Goal: Task Accomplishment & Management: Manage account settings

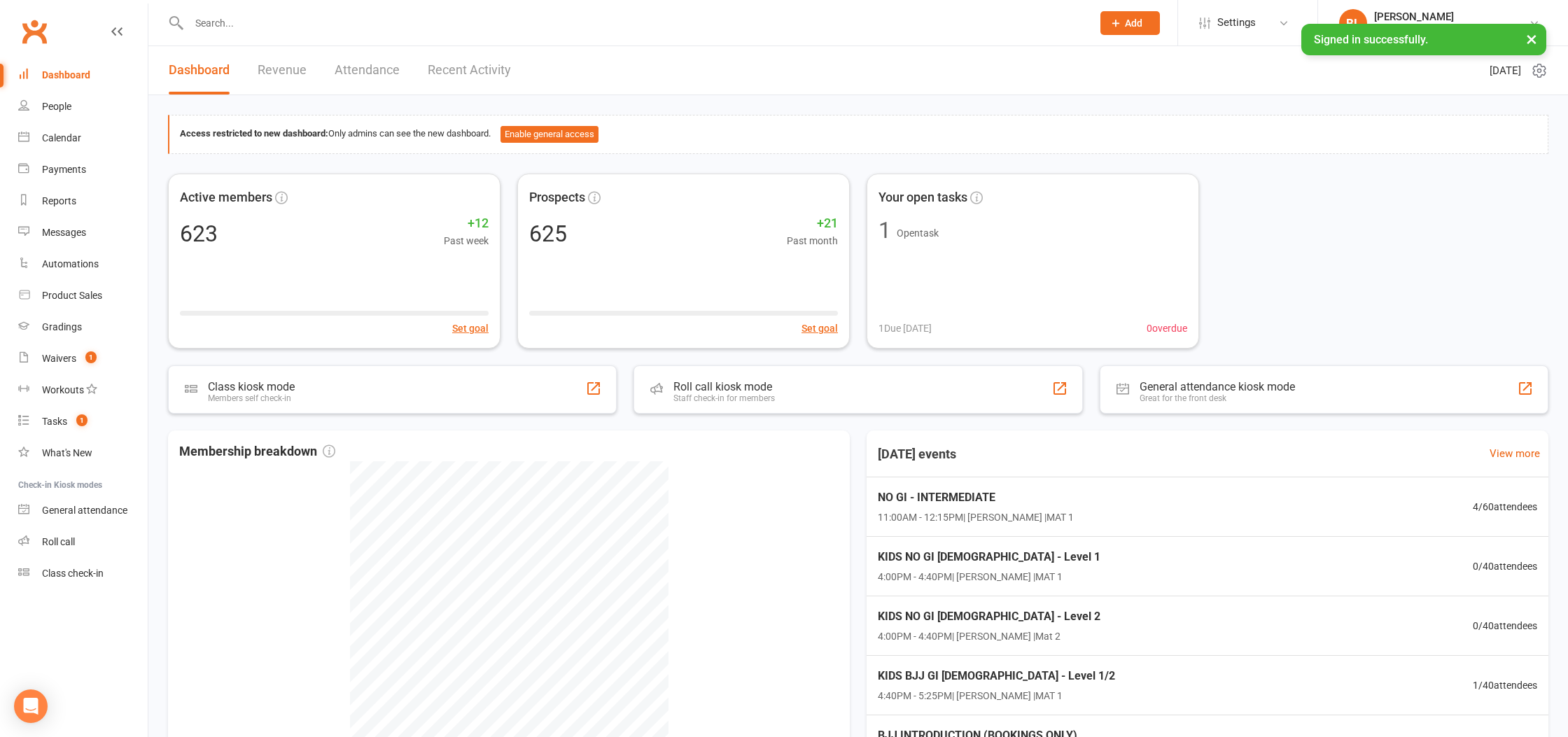
drag, startPoint x: 471, startPoint y: 22, endPoint x: 481, endPoint y: 29, distance: 12.2
click at [481, 29] on input "text" at bounding box center [633, 23] width 897 height 20
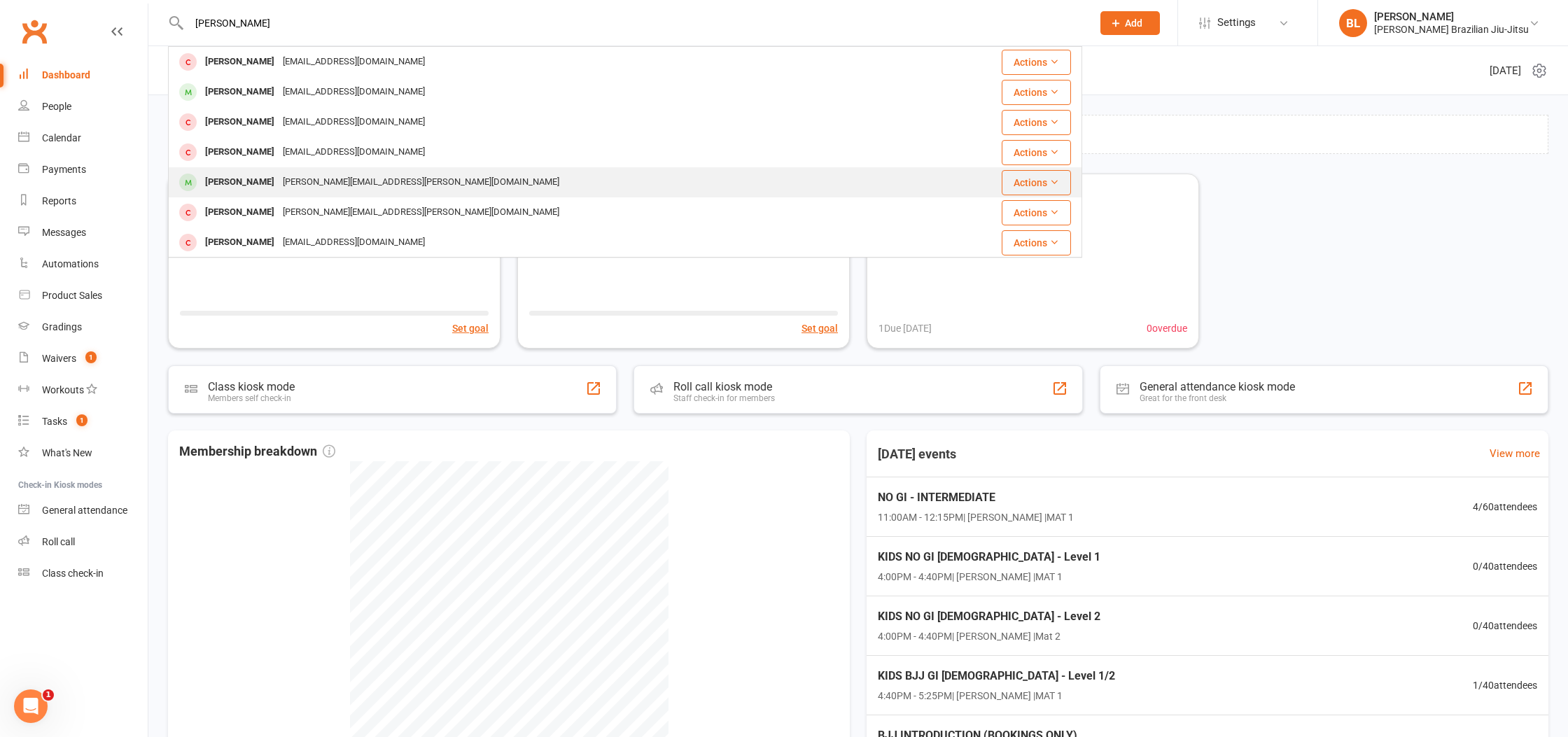
scroll to position [18, 0]
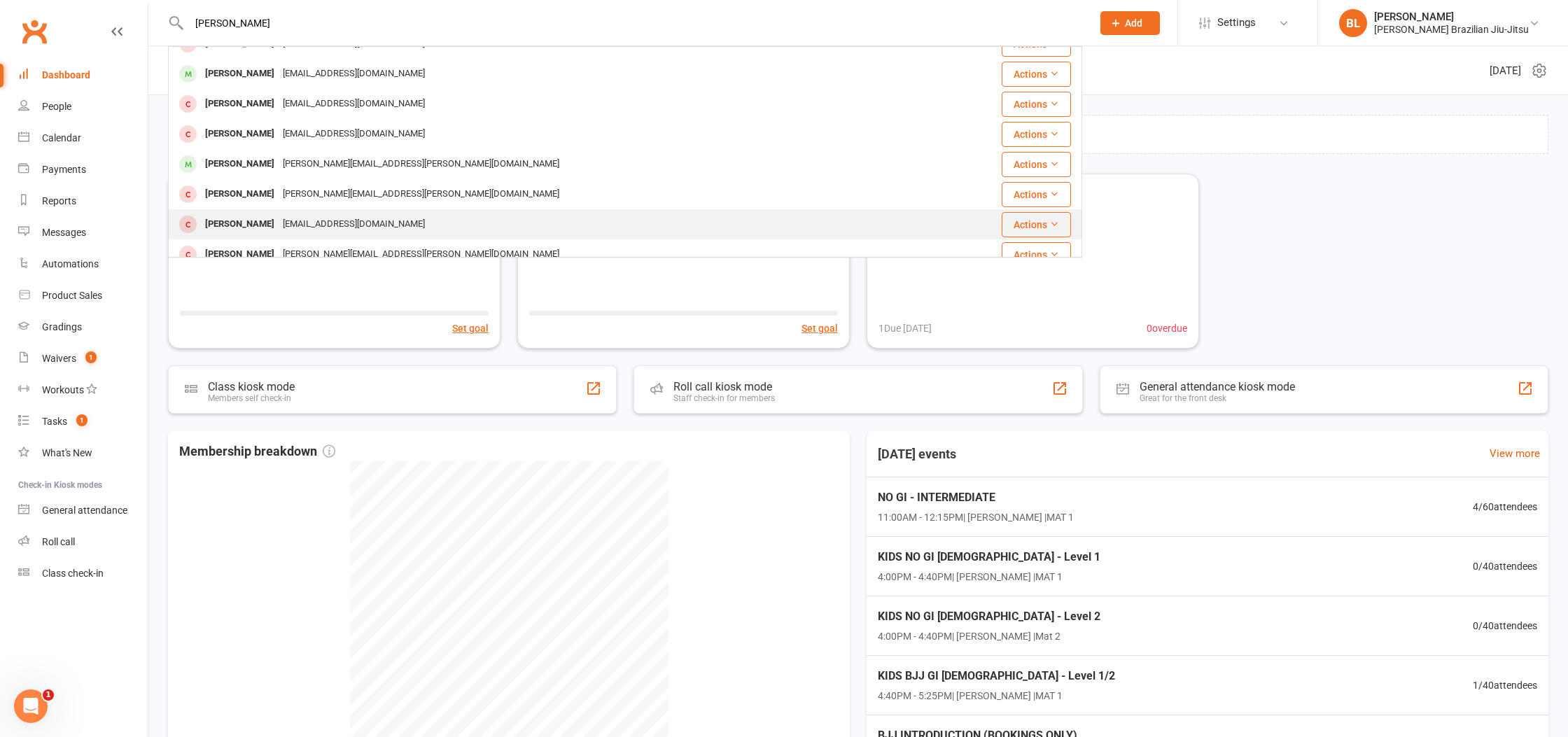
type input "robert"
click at [315, 223] on div "[EMAIL_ADDRESS][DOMAIN_NAME]" at bounding box center [353, 224] width 150 height 21
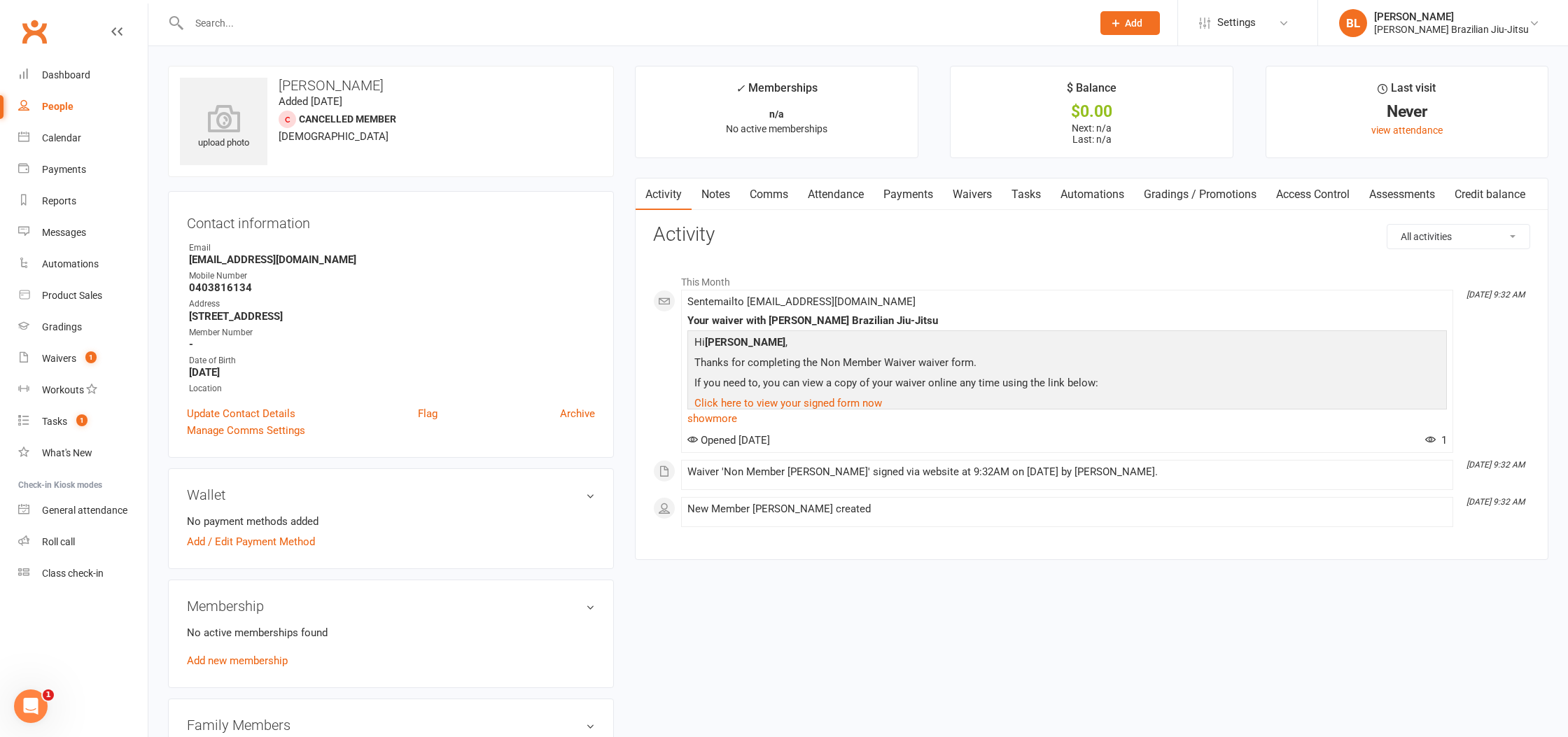
click at [534, 282] on strong "0403816134" at bounding box center [392, 288] width 406 height 13
click at [864, 297] on span "Sent email to robertbanks.03099@gmail.com" at bounding box center [801, 301] width 228 height 13
click at [862, 297] on span "Sent email to robertbanks.03099@gmail.com" at bounding box center [801, 301] width 228 height 13
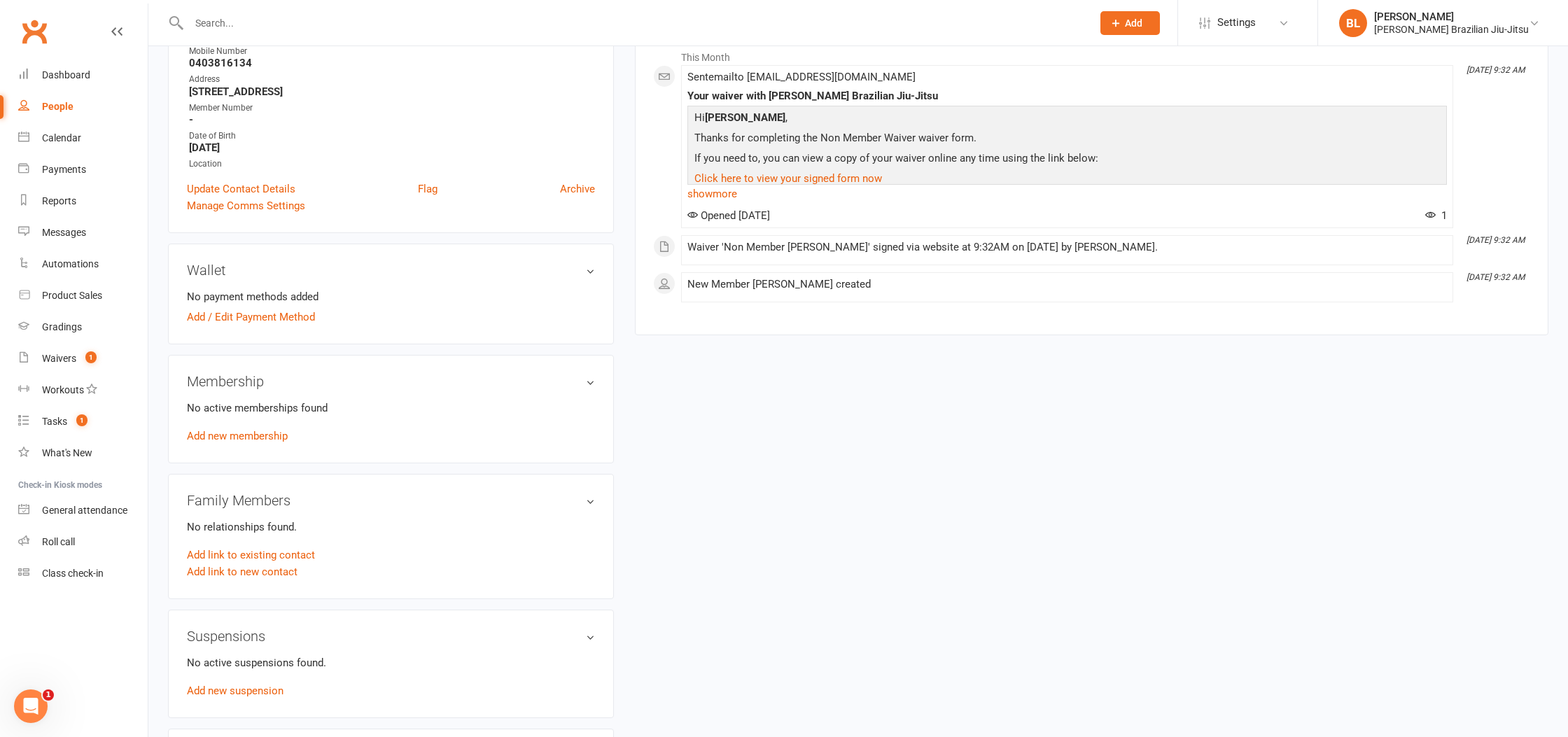
scroll to position [229, 0]
click at [244, 425] on link "Add new membership" at bounding box center [237, 432] width 101 height 13
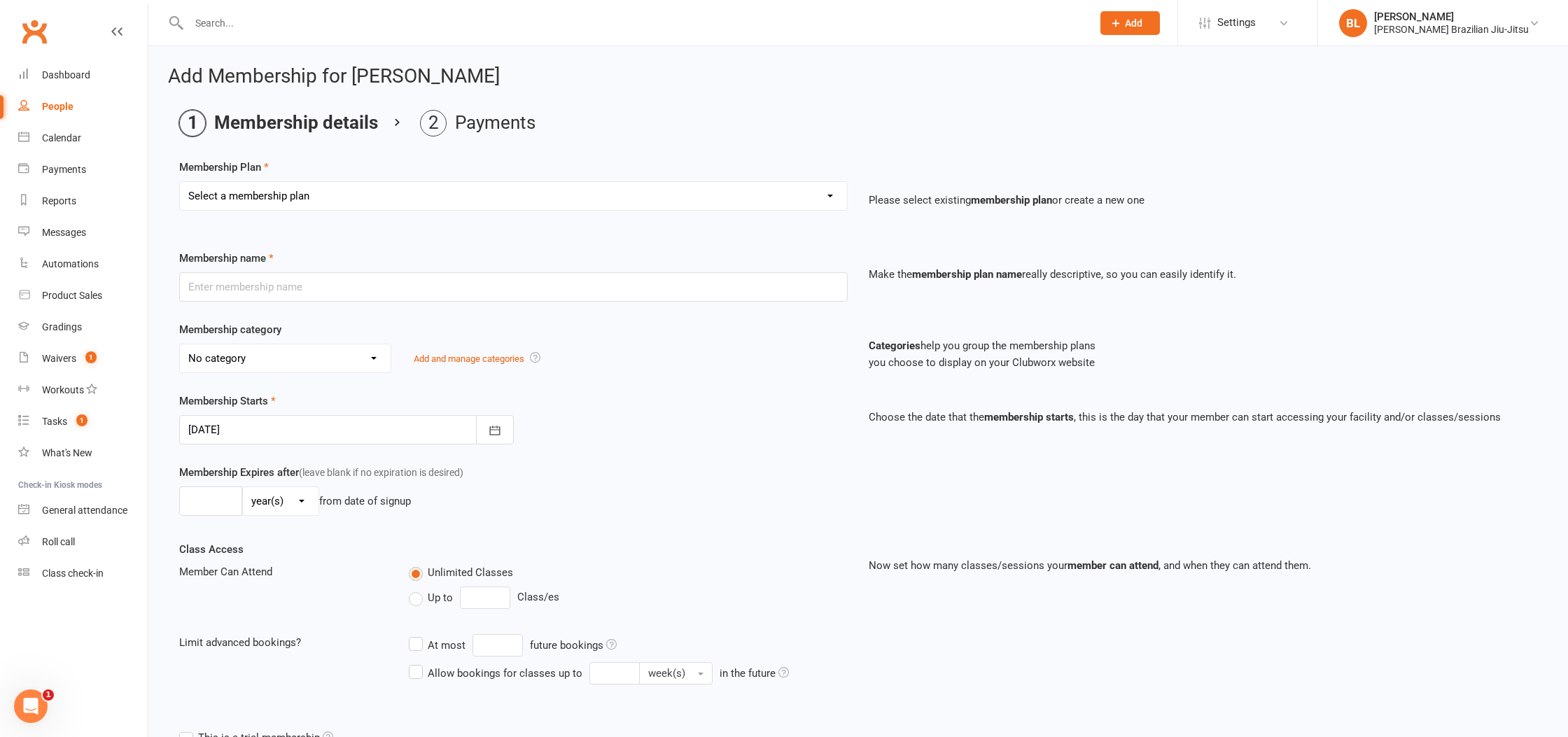
click at [762, 205] on select "Select a membership plan Create new Membership Plan FREE ADULTS 12 MONTH CONTRA…" at bounding box center [513, 196] width 667 height 28
select select "9"
click at [180, 182] on select "Select a membership plan Create new Membership Plan FREE ADULTS 12 MONTH CONTRA…" at bounding box center [513, 196] width 667 height 28
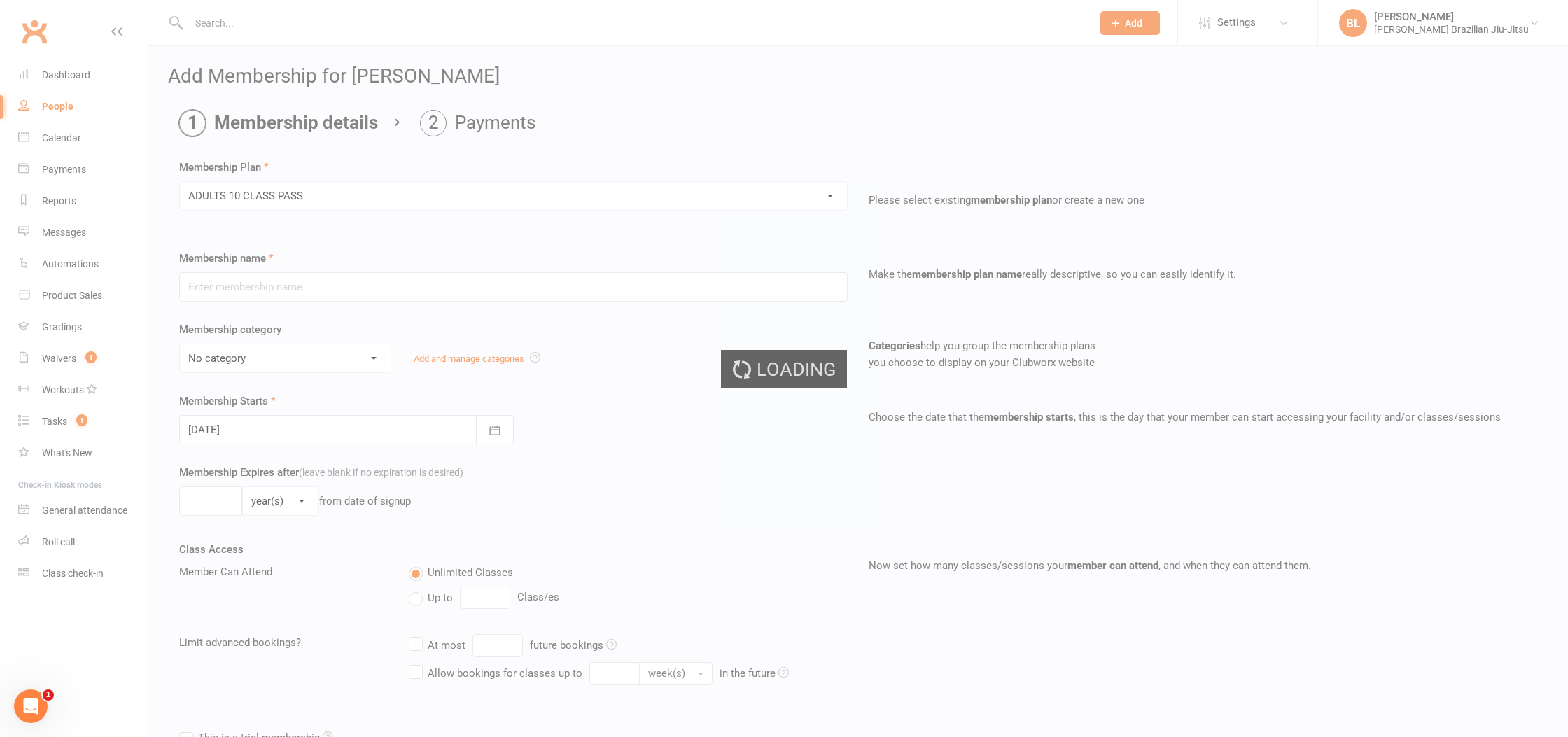
type input "ADULTS 10 CLASS PASS"
select select "6"
type input "3"
select select "2"
type input "10"
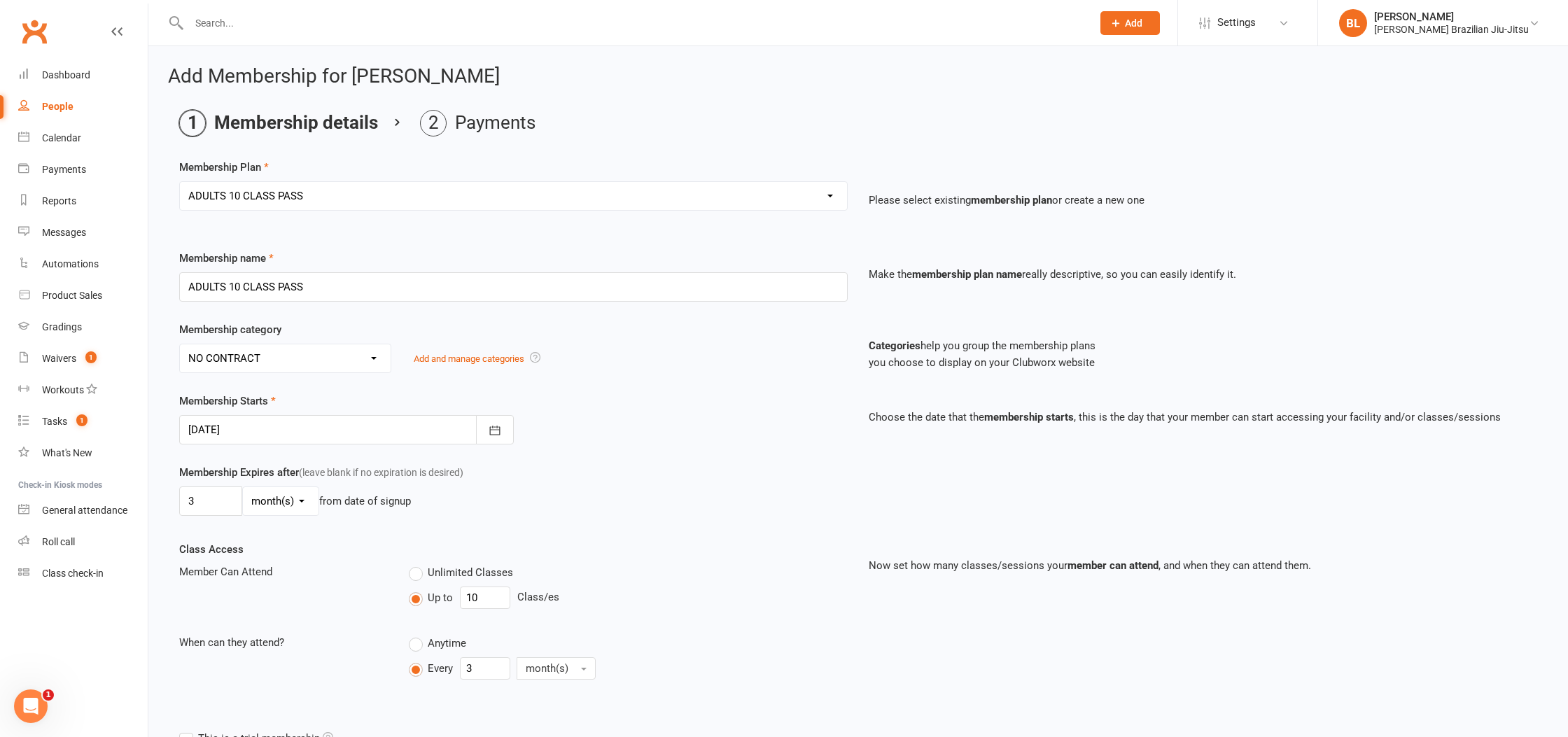
click at [678, 427] on div "Membership Starts [DATE] [DATE] Sun Mon Tue Wed Thu Fri Sat 31 27 28 29 30 31 0…" at bounding box center [513, 418] width 690 height 52
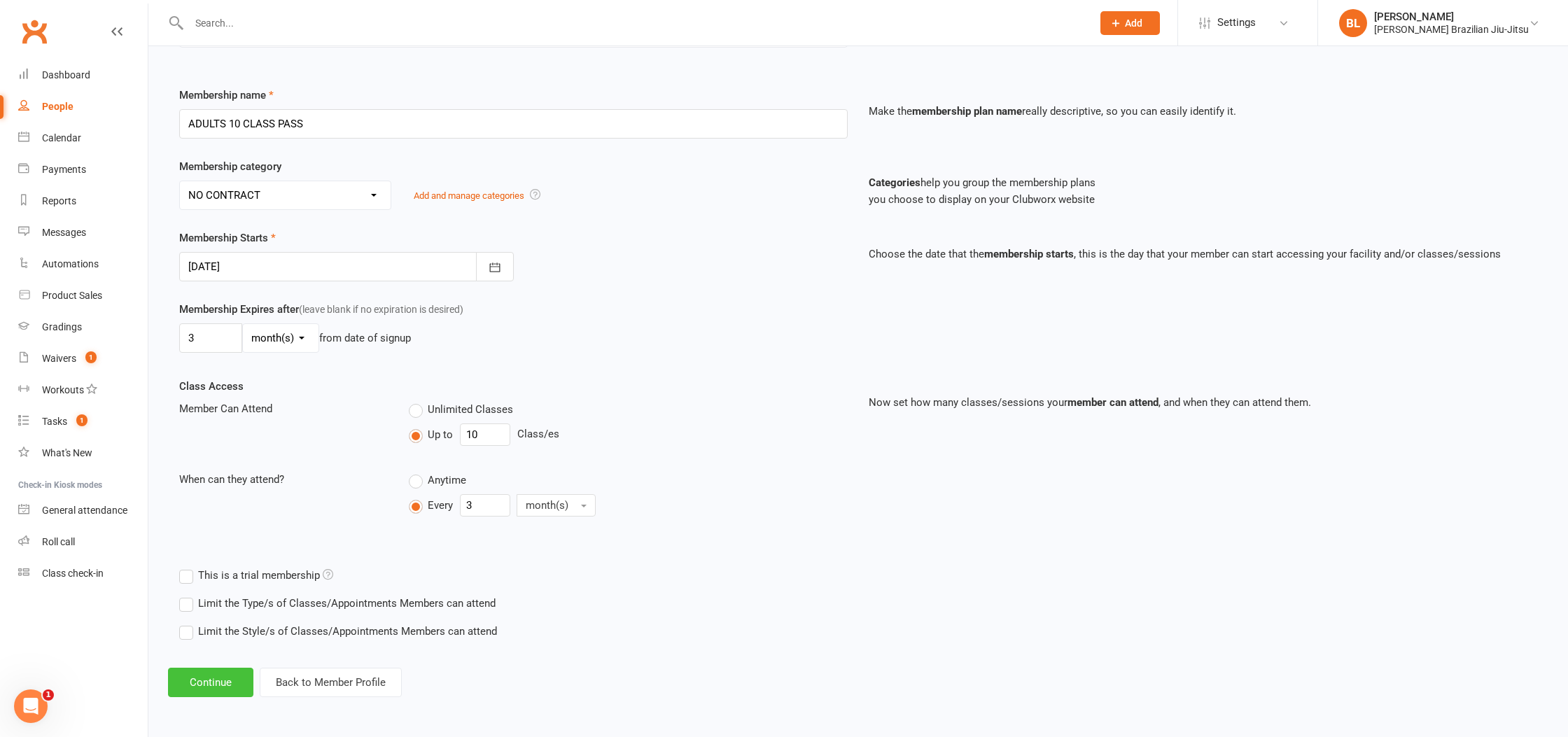
click at [198, 693] on button "Continue" at bounding box center [210, 681] width 85 height 29
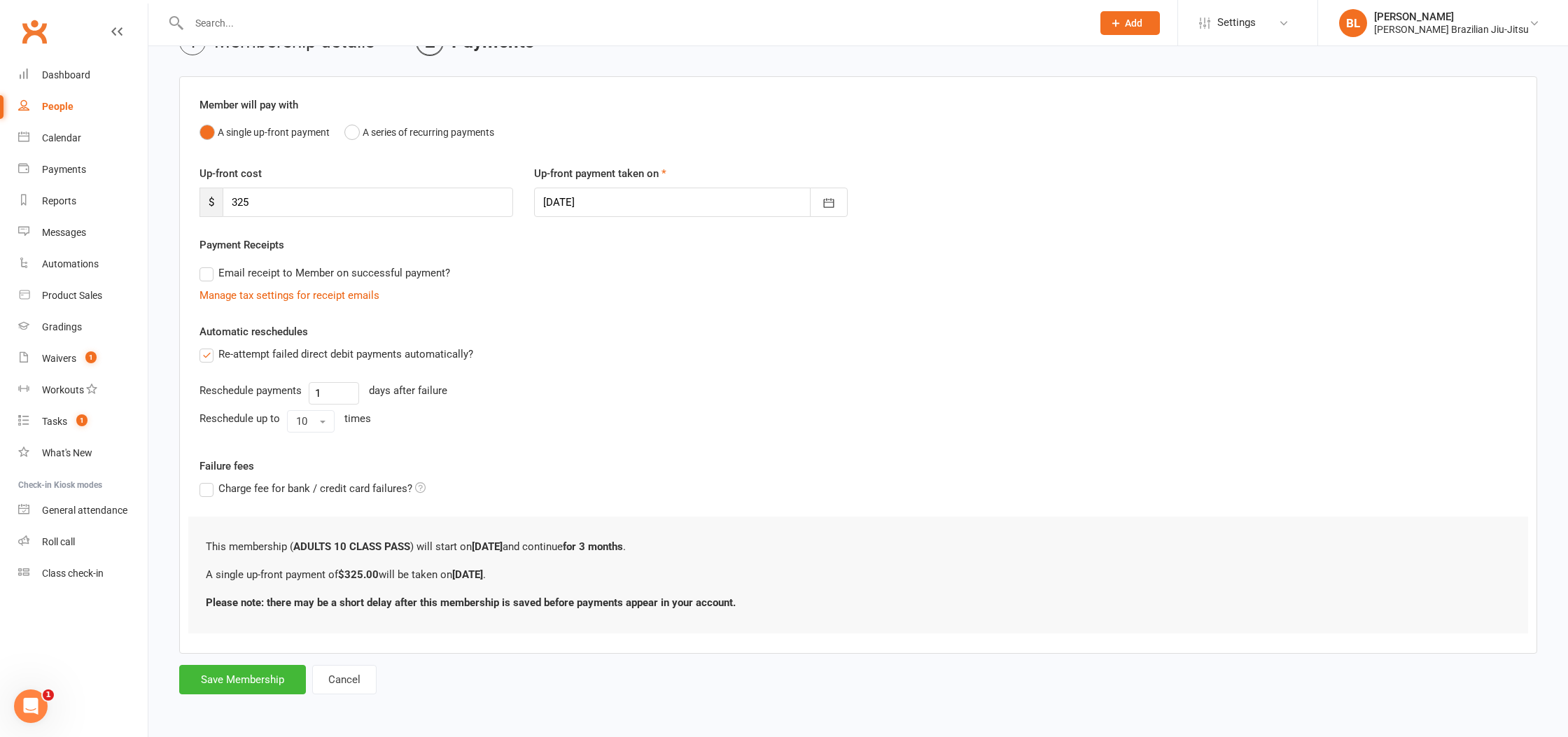
scroll to position [0, 0]
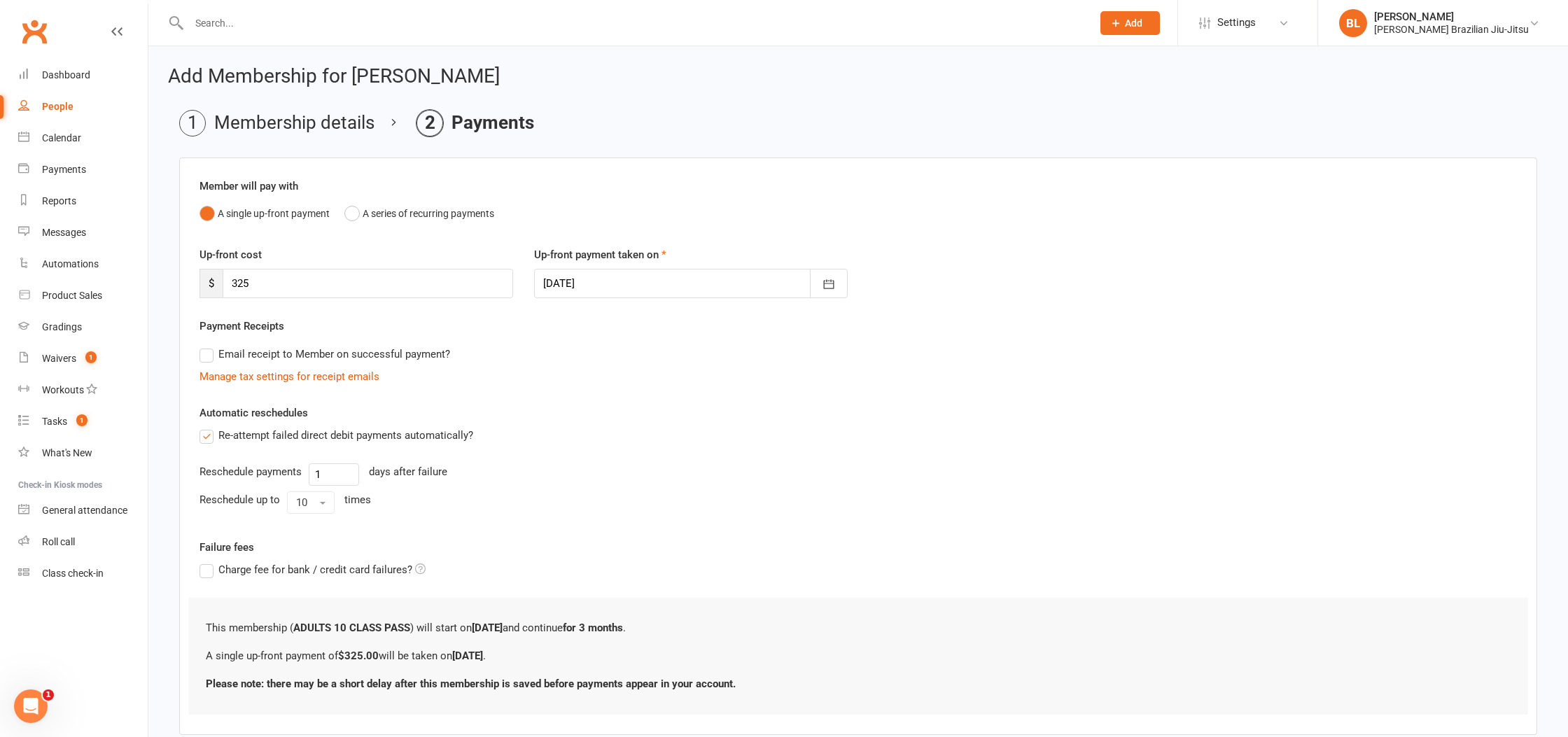
drag, startPoint x: 553, startPoint y: 427, endPoint x: 289, endPoint y: 431, distance: 264.0
click at [289, 431] on div "Re-attempt failed direct debit payments automatically?" at bounding box center [858, 435] width 1317 height 17
click at [289, 431] on label "Re-attempt failed direct debit payments automatically?" at bounding box center [337, 435] width 274 height 17
click at [208, 427] on input "Re-attempt failed direct debit payments automatically?" at bounding box center [204, 427] width 9 height 0
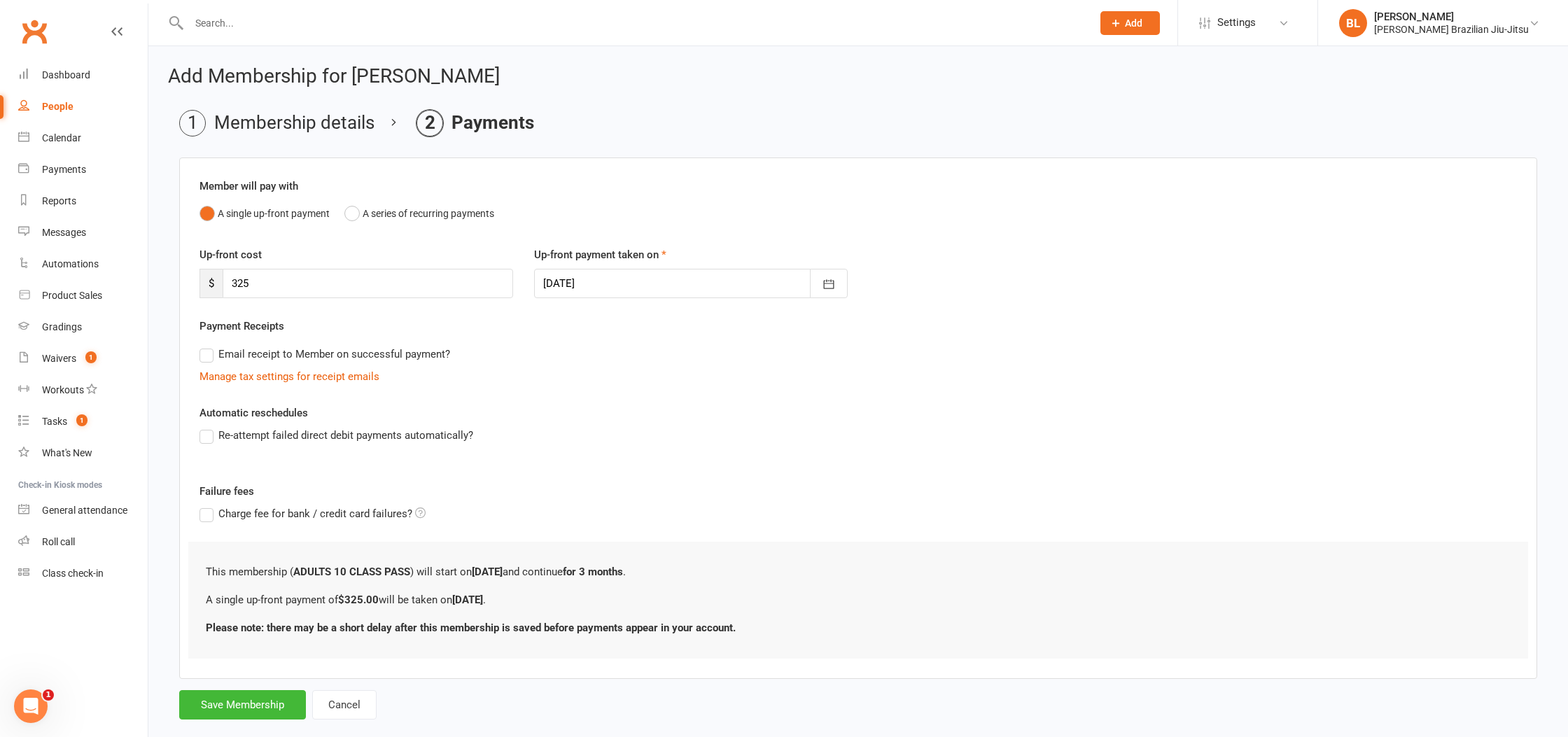
click at [609, 421] on div "Automatic reschedules Re-attempt failed direct debit payments automatically?" at bounding box center [858, 434] width 1317 height 59
click at [407, 430] on label "Re-attempt failed direct debit payments automatically?" at bounding box center [337, 435] width 274 height 17
click at [208, 427] on input "Re-attempt failed direct debit payments automatically?" at bounding box center [204, 427] width 9 height 0
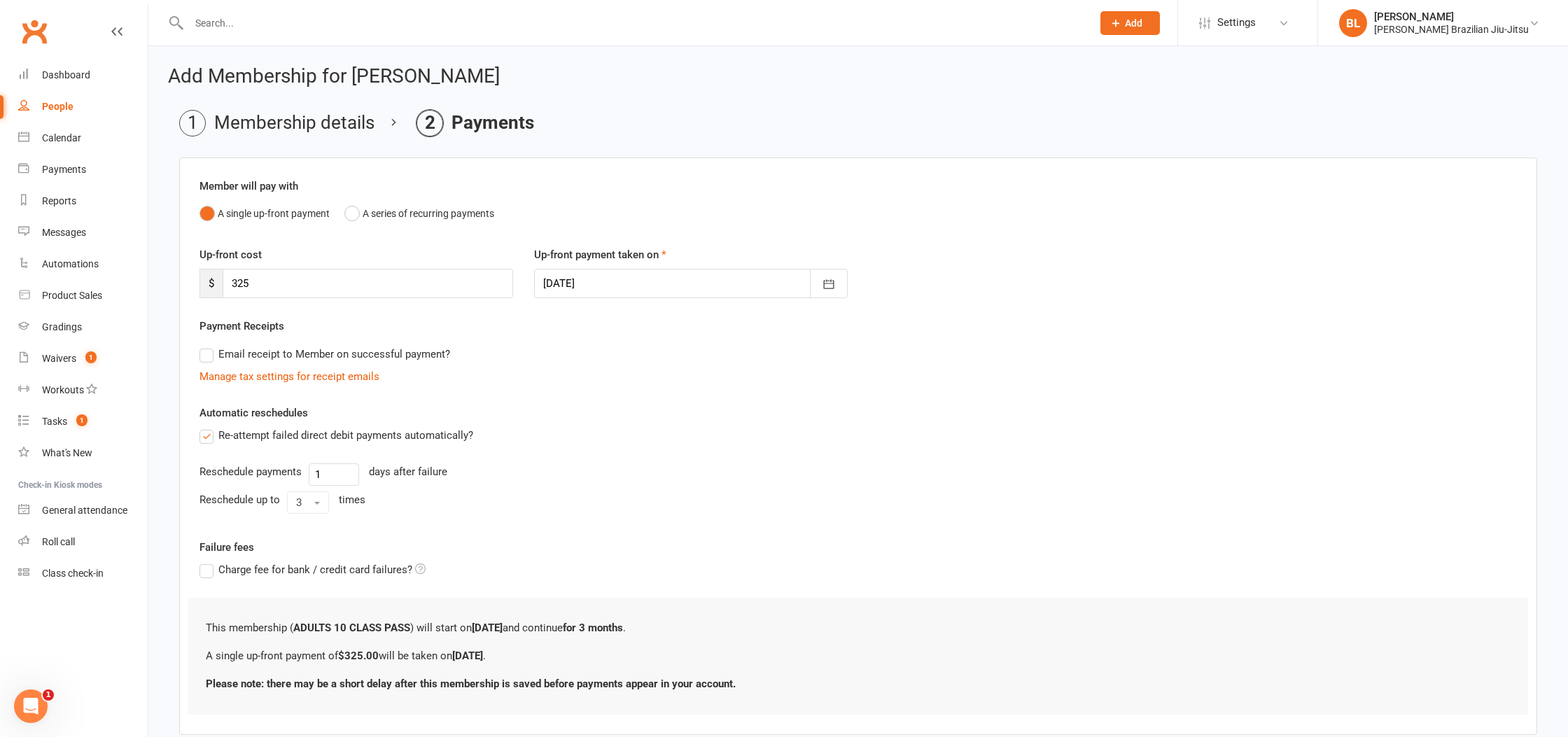
scroll to position [81, 0]
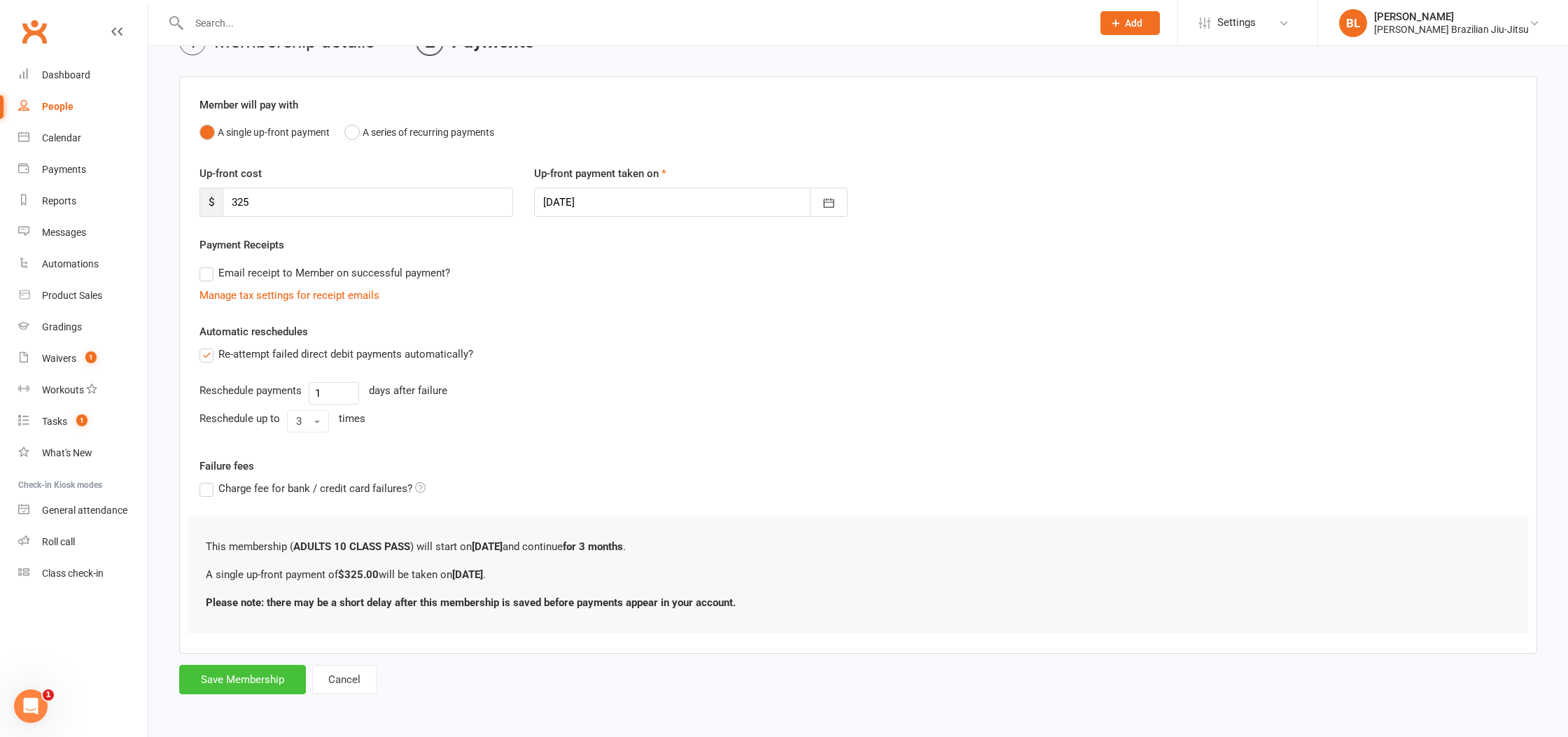
click at [274, 673] on button "Save Membership" at bounding box center [242, 679] width 126 height 29
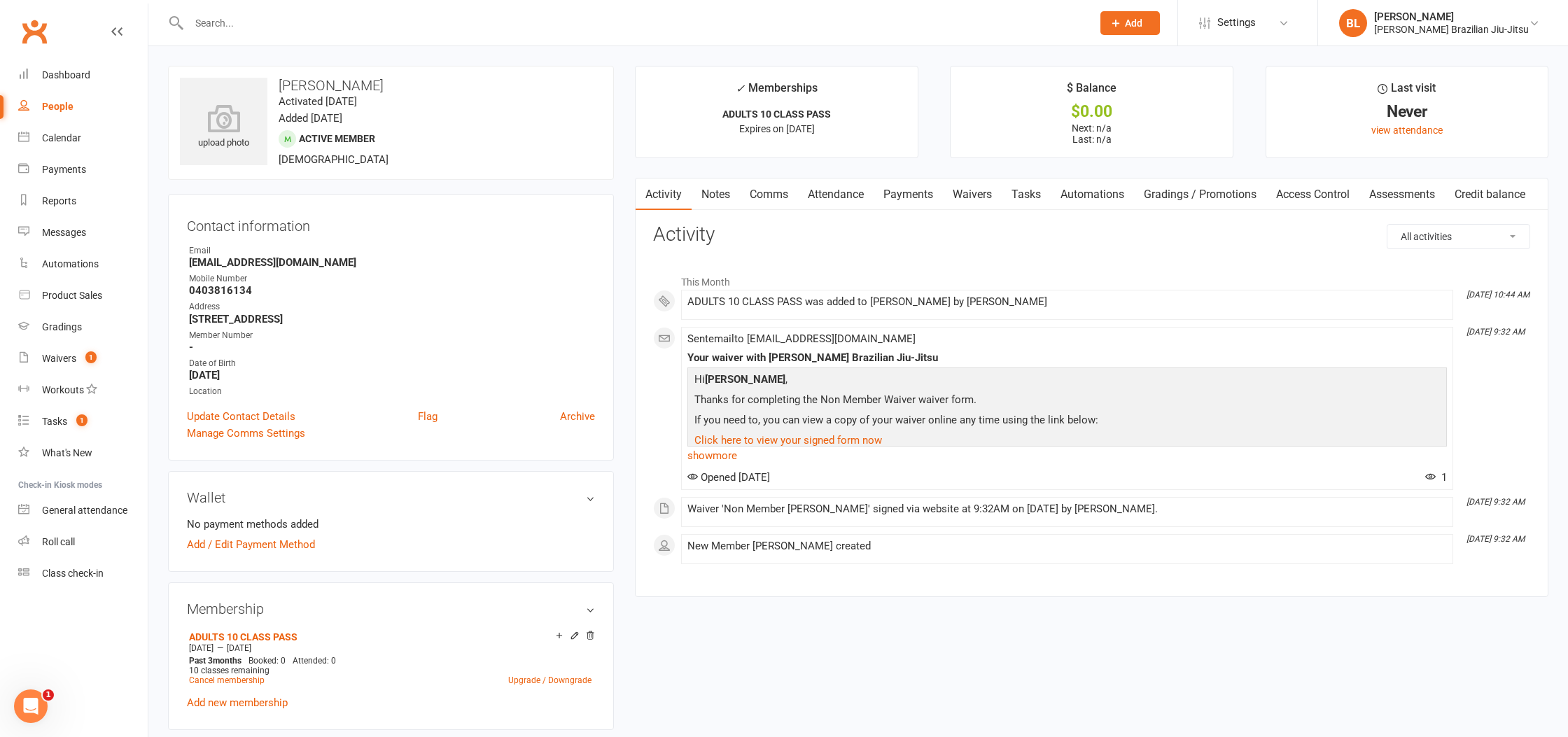
click at [920, 186] on link "Payments" at bounding box center [908, 194] width 69 height 32
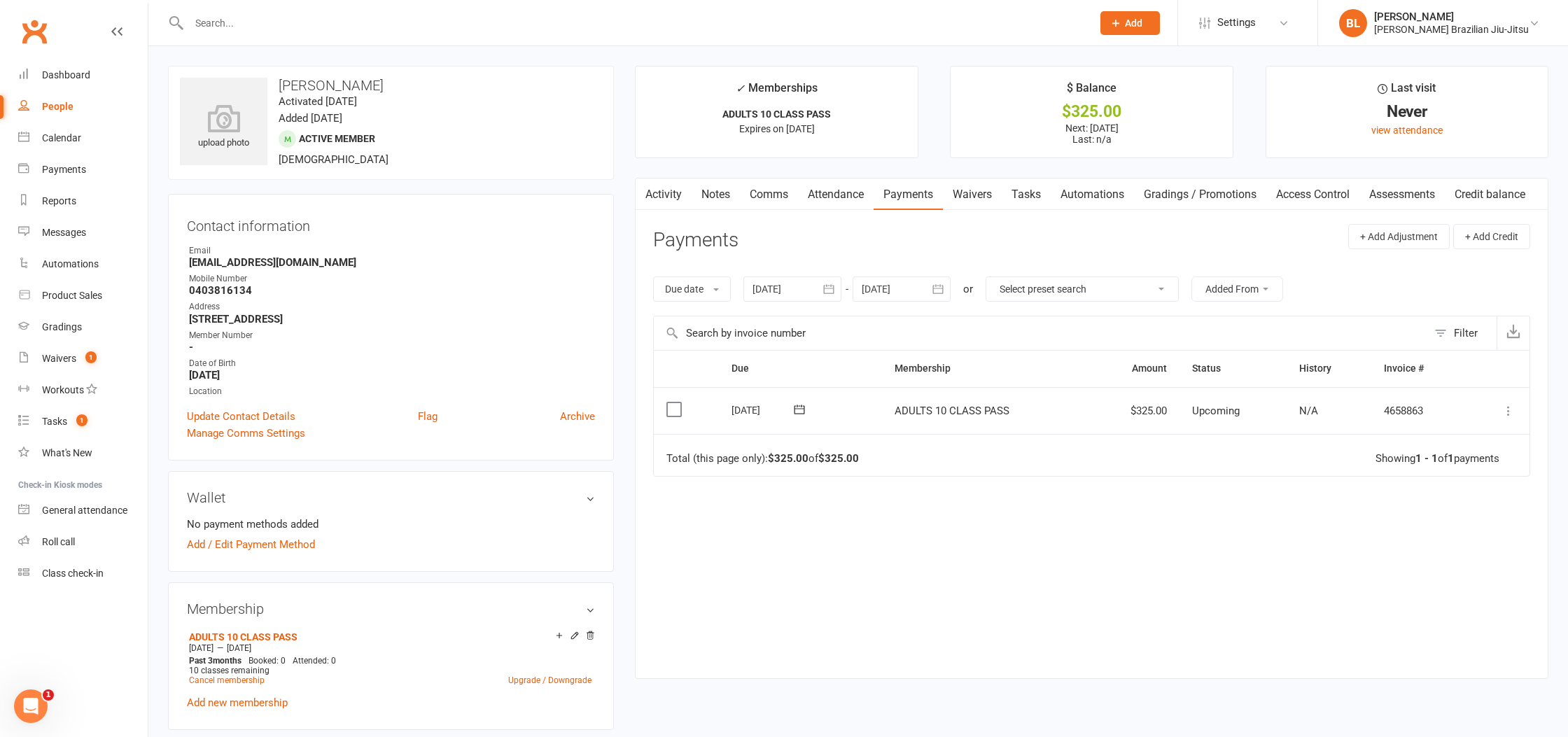
click at [1510, 412] on icon at bounding box center [1508, 411] width 14 height 14
click at [1455, 464] on link "Mark as Paid (POS)" at bounding box center [1447, 465] width 138 height 28
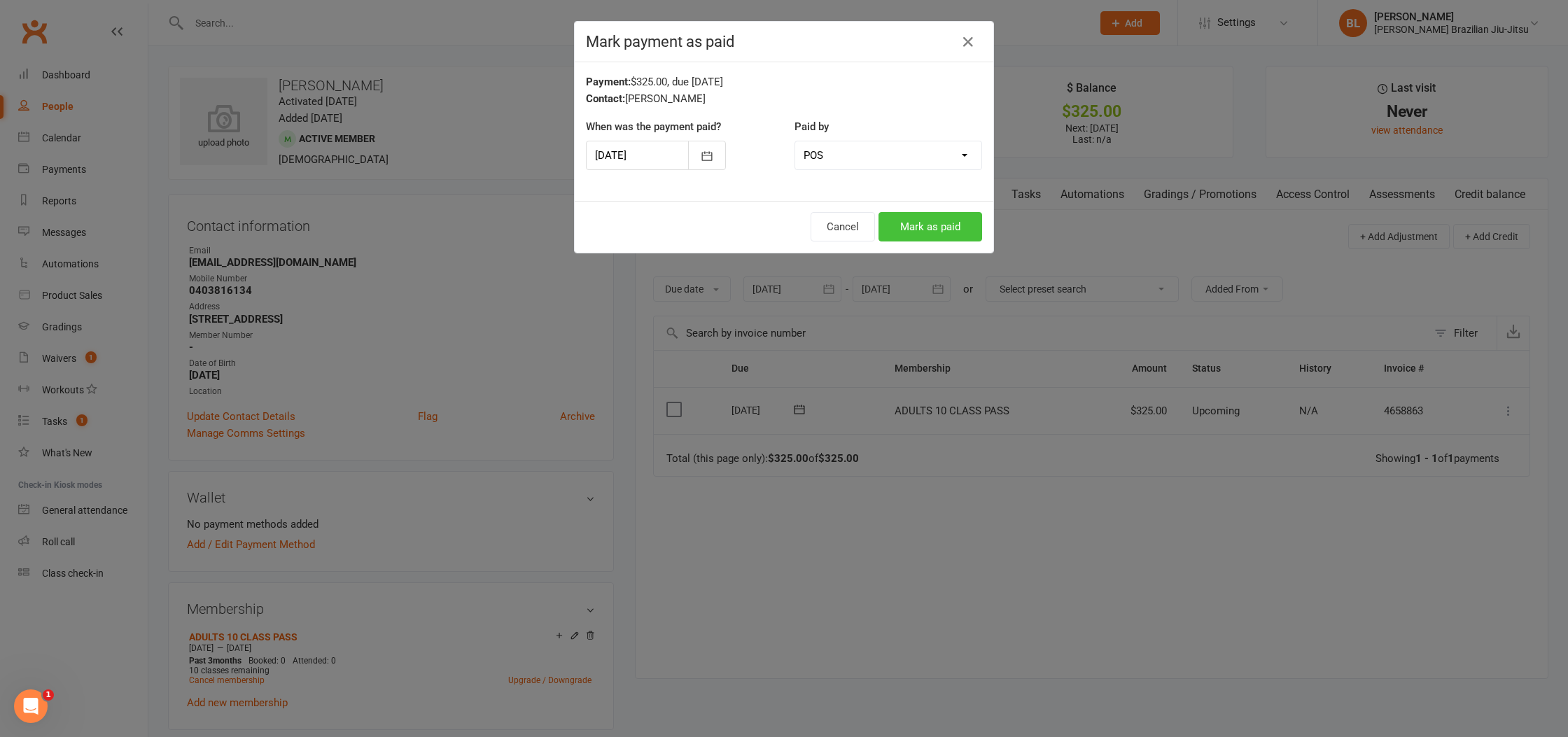
click at [930, 231] on button "Mark as paid" at bounding box center [930, 227] width 103 height 29
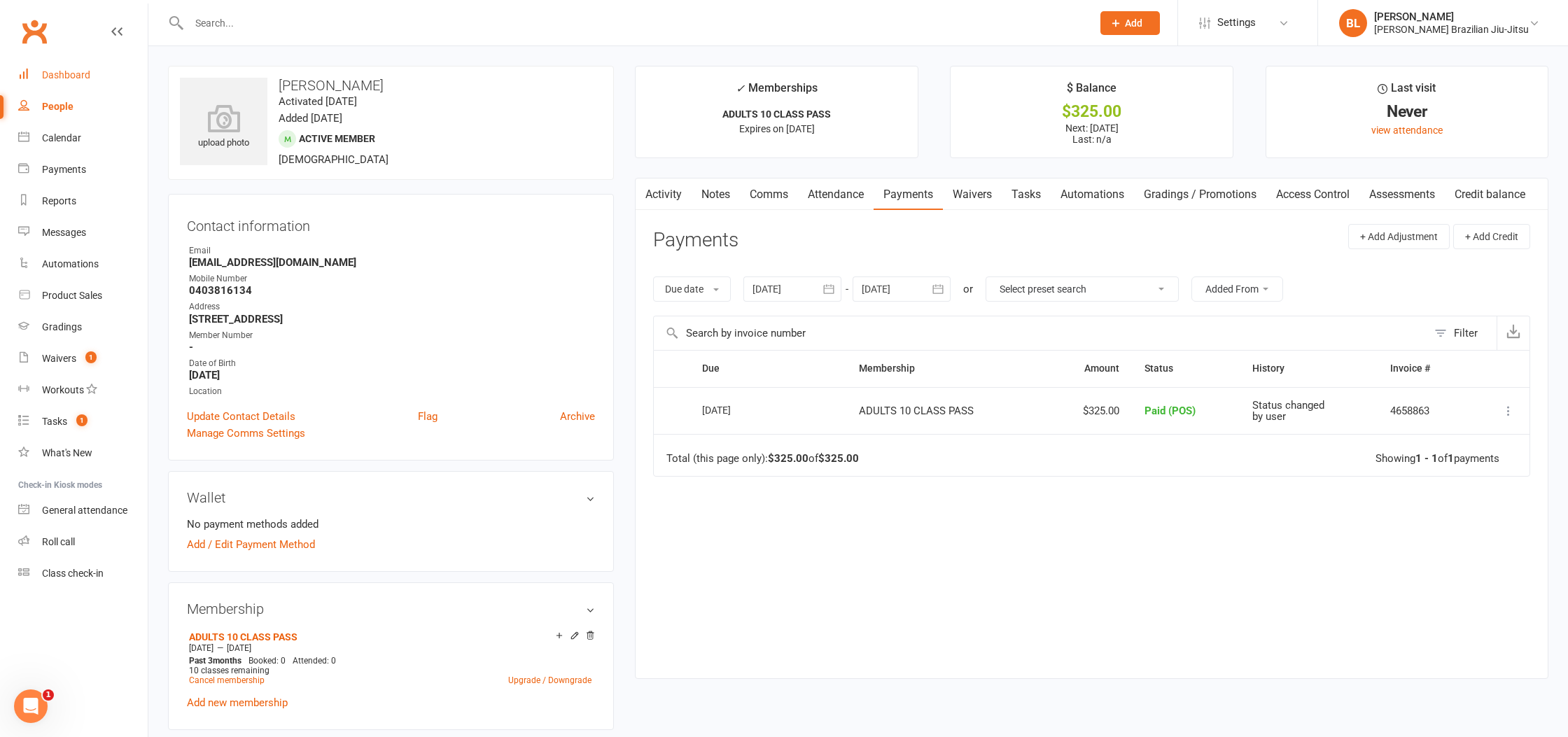
click at [71, 73] on div "Dashboard" at bounding box center [66, 75] width 49 height 11
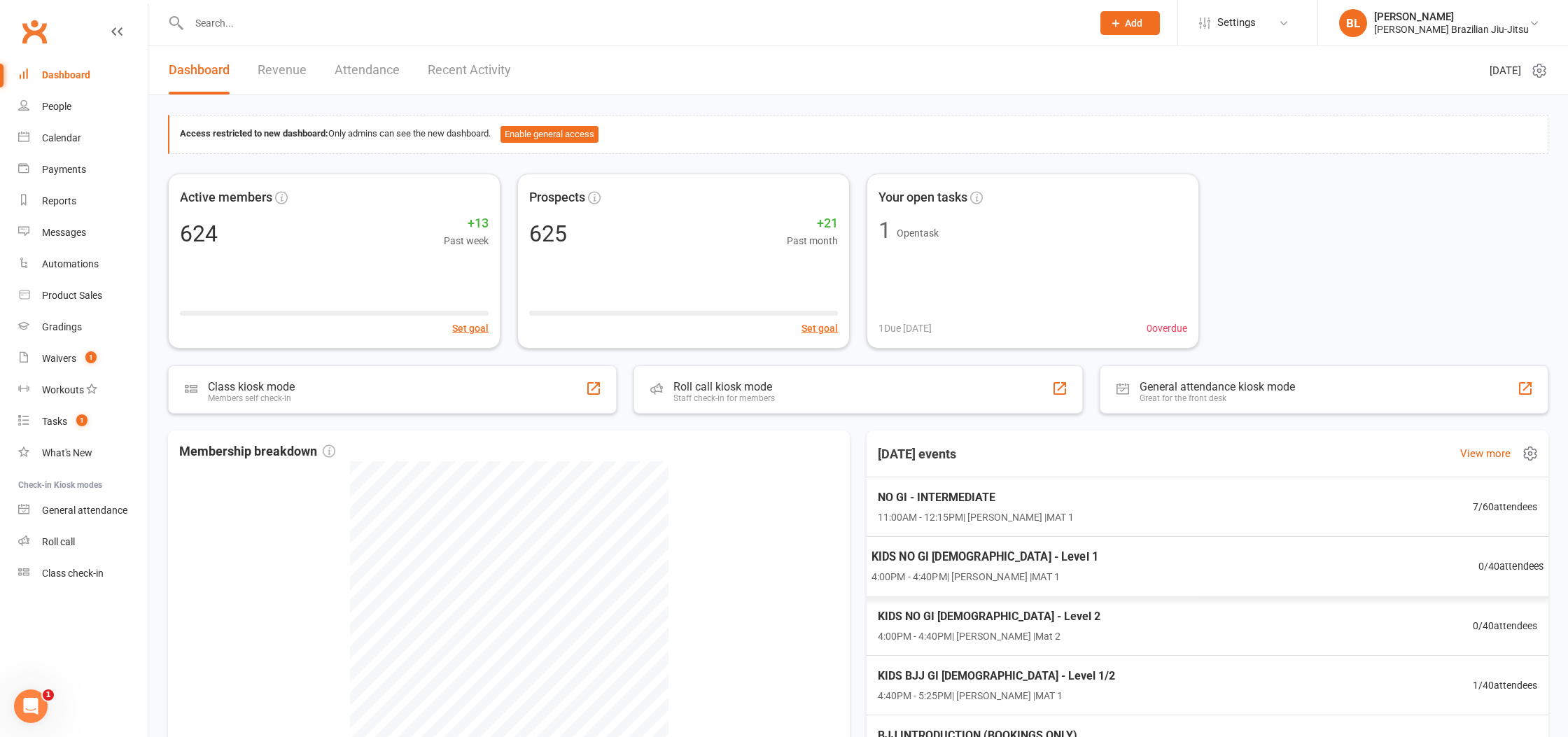
scroll to position [60, 0]
click at [679, 23] on input "text" at bounding box center [633, 23] width 897 height 20
type input "m"
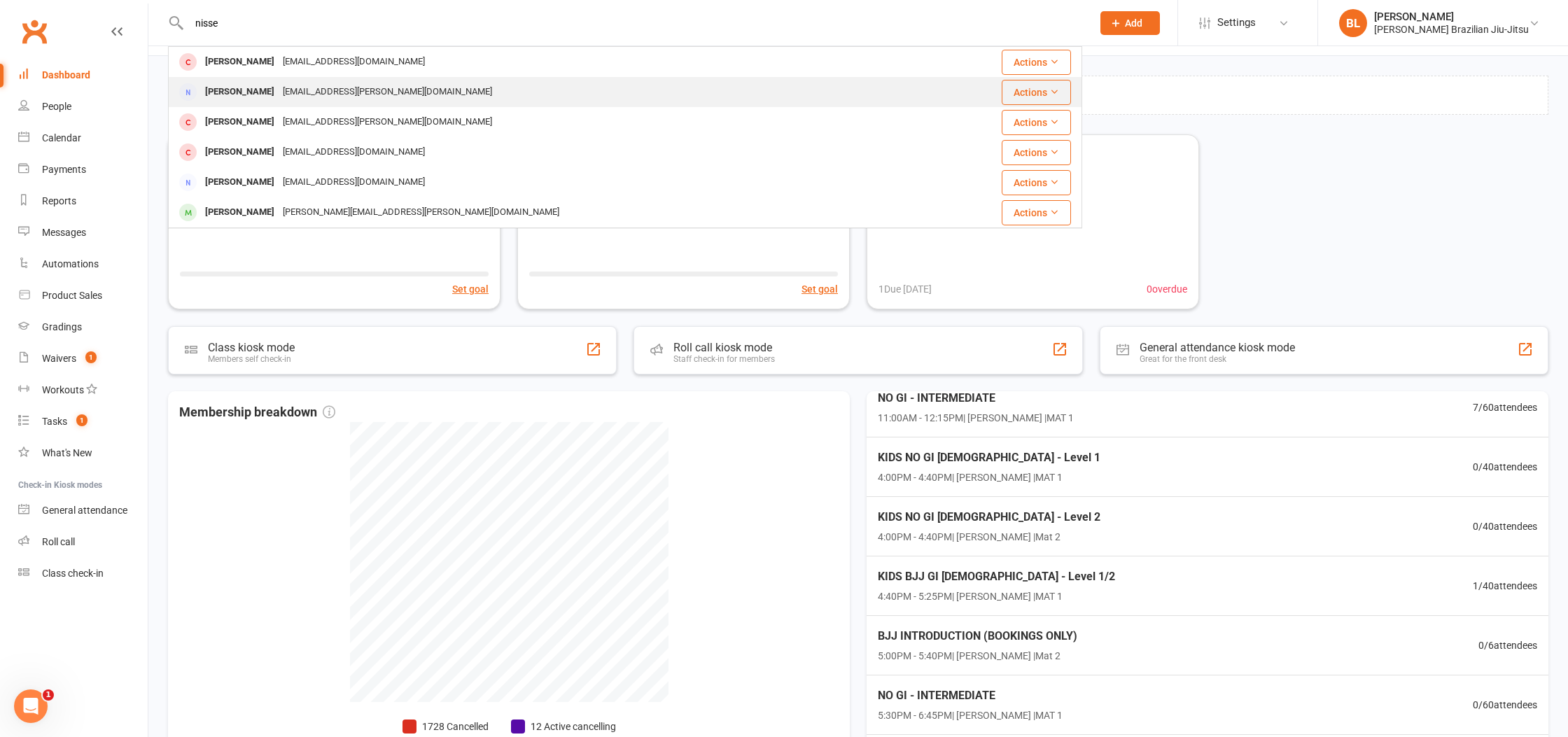
scroll to position [40, 0]
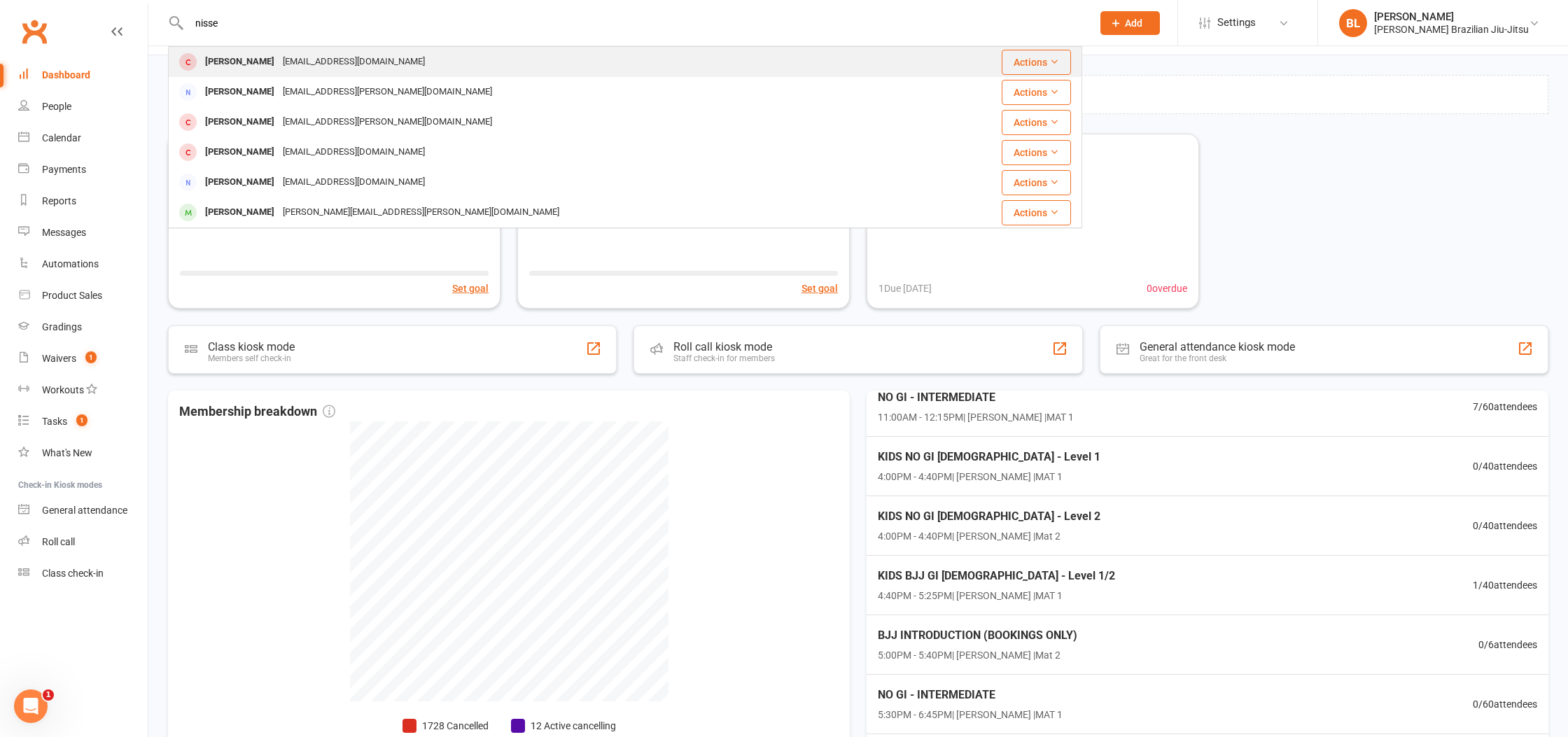
type input "nisse"
click at [302, 64] on div "[EMAIL_ADDRESS][DOMAIN_NAME]" at bounding box center [353, 62] width 150 height 21
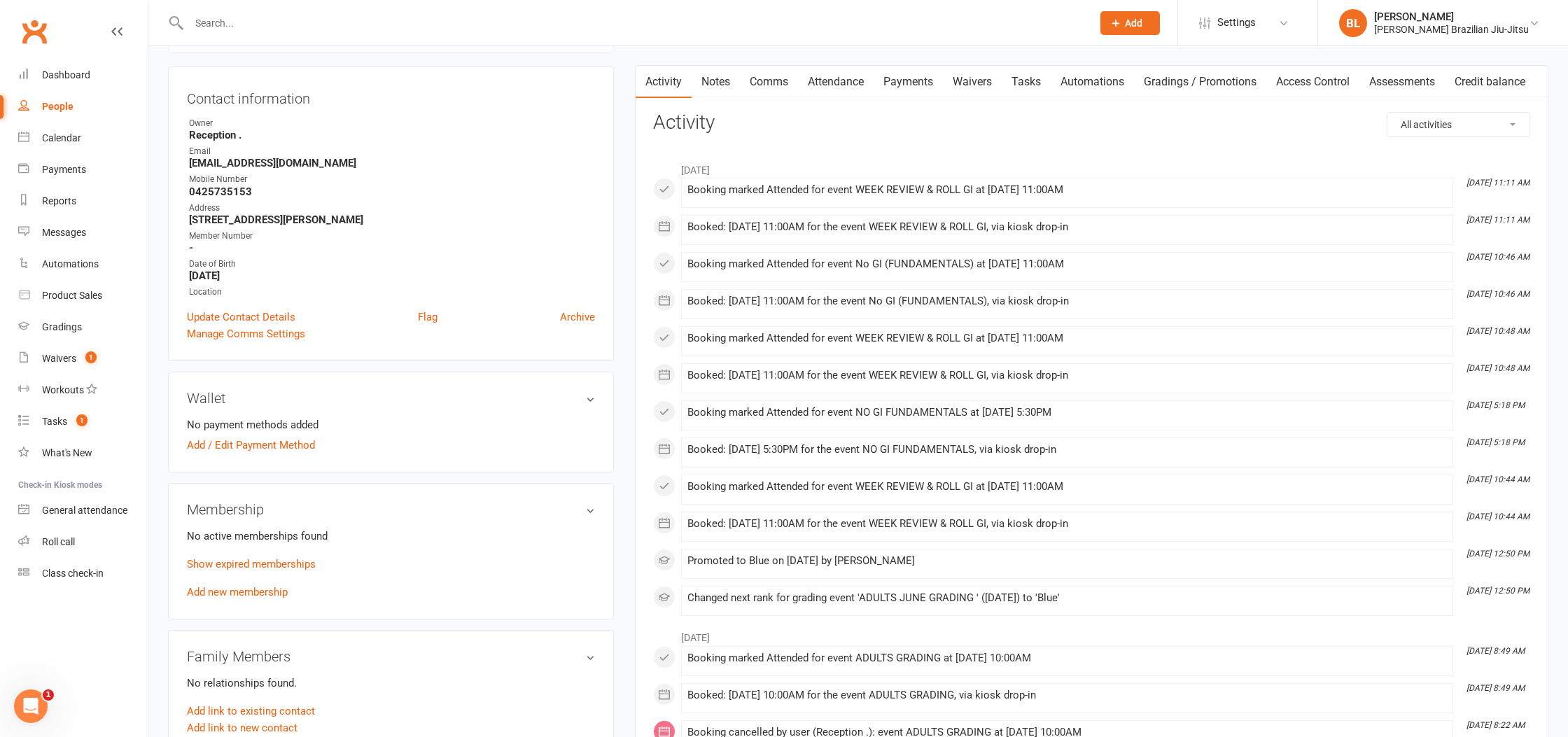
scroll to position [128, 0]
click at [285, 559] on link "Show expired memberships" at bounding box center [251, 561] width 129 height 13
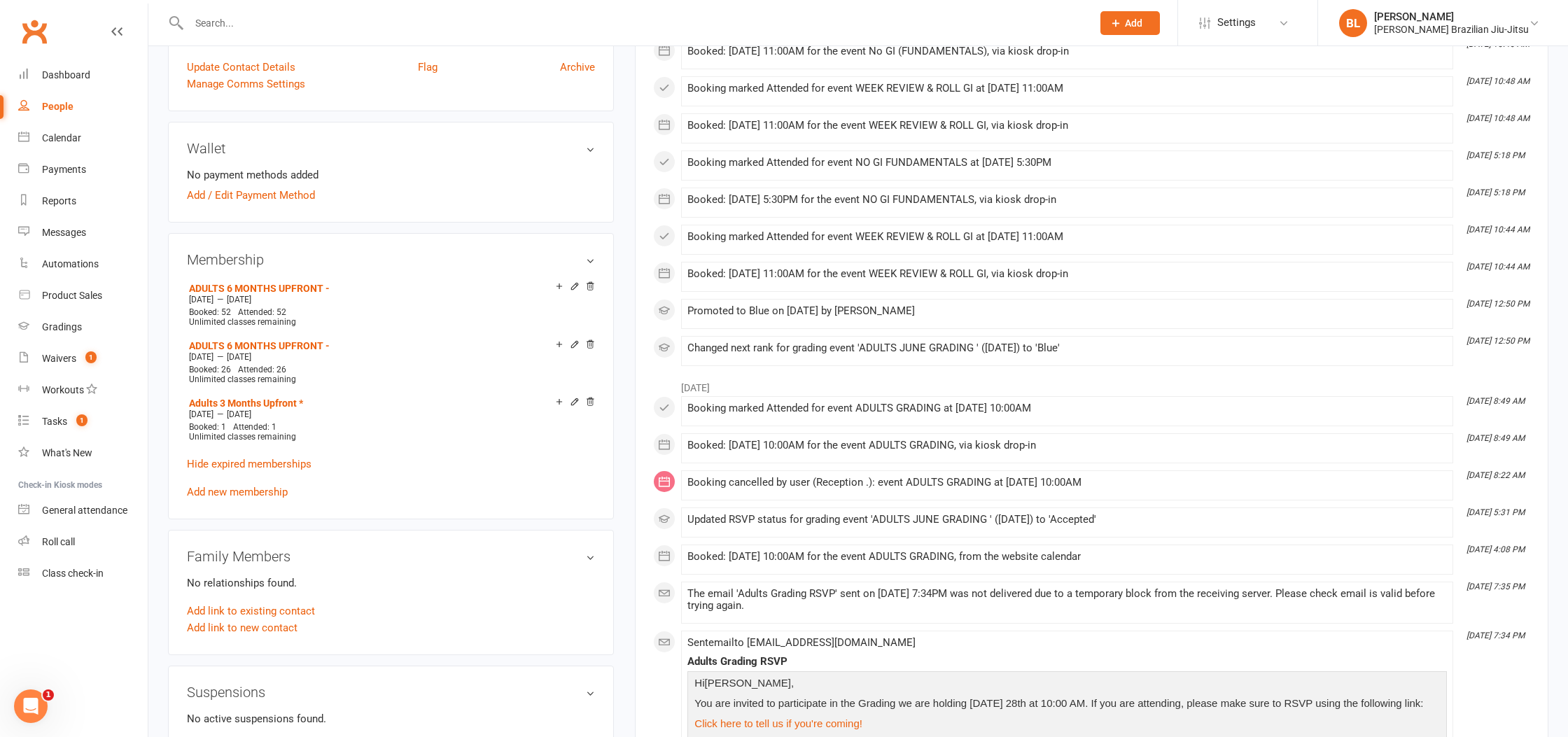
scroll to position [435, 0]
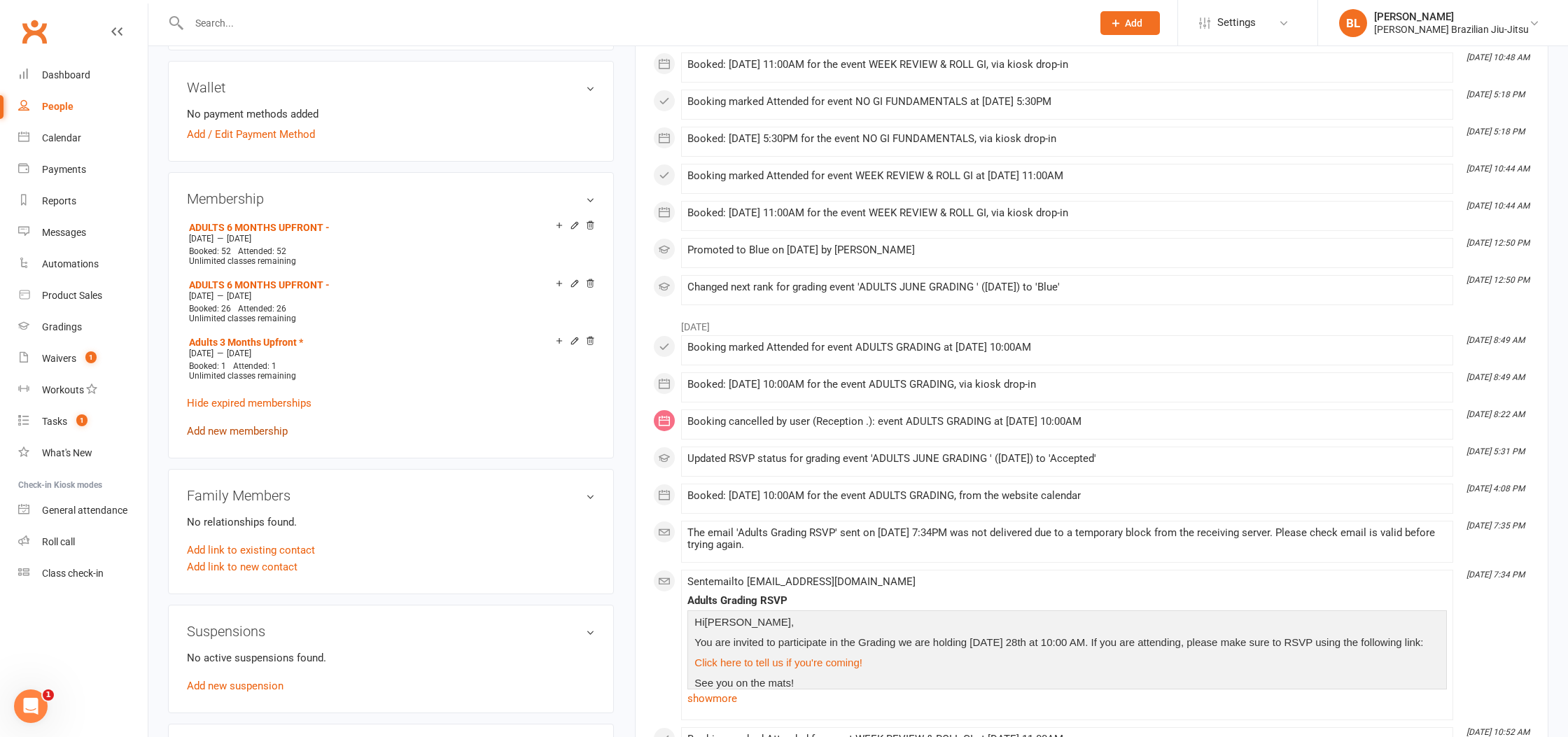
click at [244, 428] on link "Add new membership" at bounding box center [237, 431] width 101 height 13
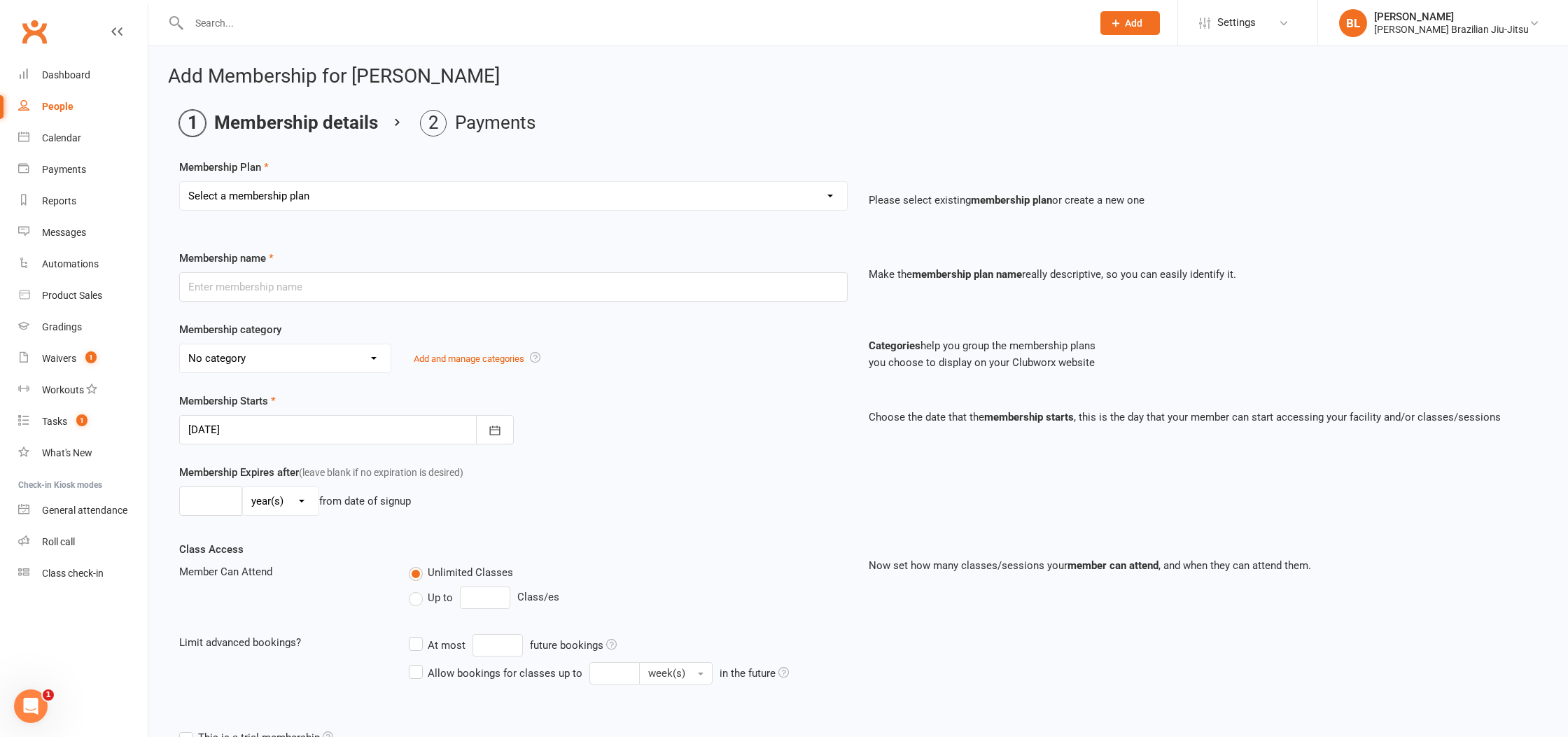
click at [293, 208] on select "Select a membership plan Create new Membership Plan FREE ADULTS 12 MONTH CONTRA…" at bounding box center [513, 196] width 667 height 28
select select "6"
click at [180, 182] on select "Select a membership plan Create new Membership Plan FREE ADULTS 12 MONTH CONTRA…" at bounding box center [513, 196] width 667 height 28
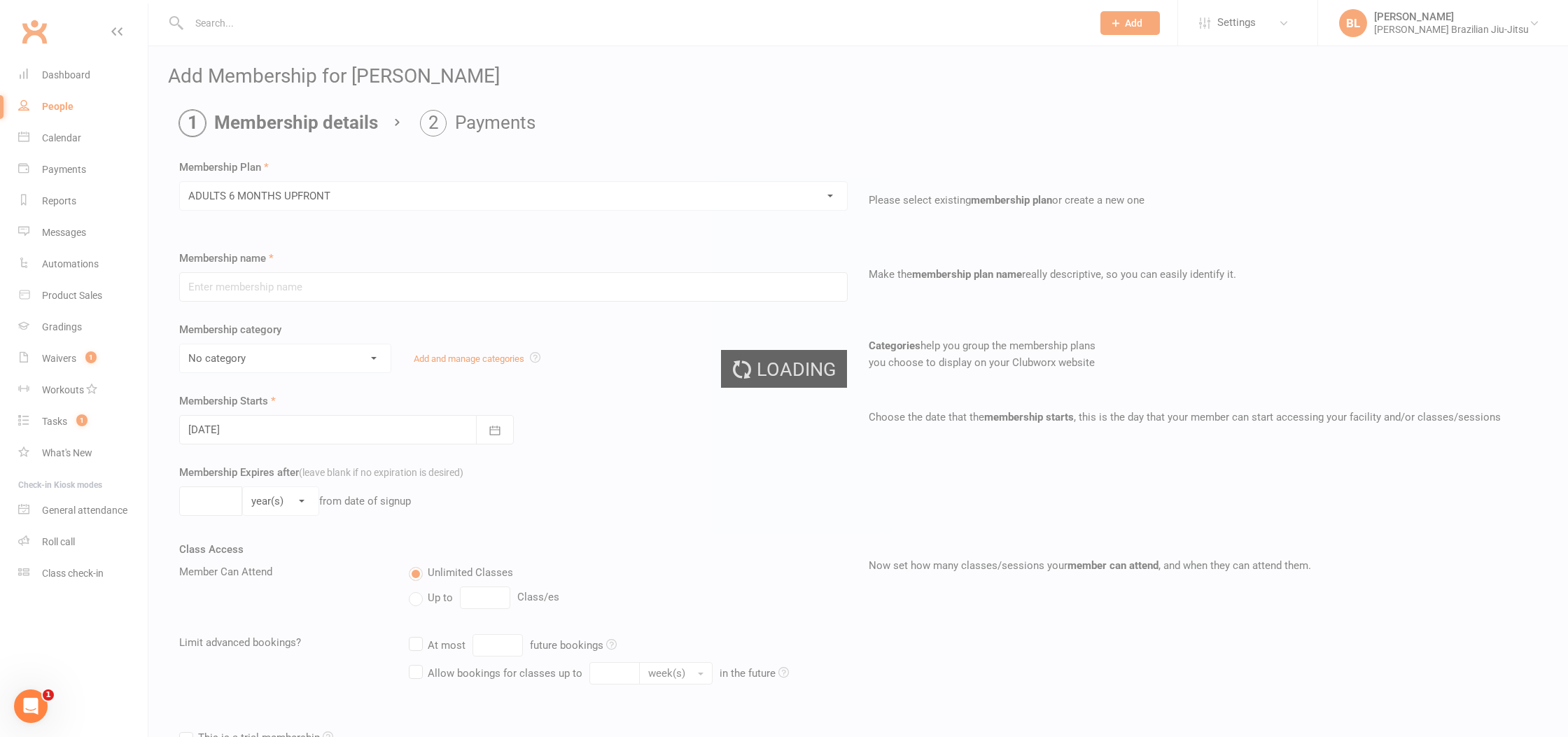
type input "ADULTS 6 MONTHS UPFRONT"
select select "7"
type input "6"
select select "2"
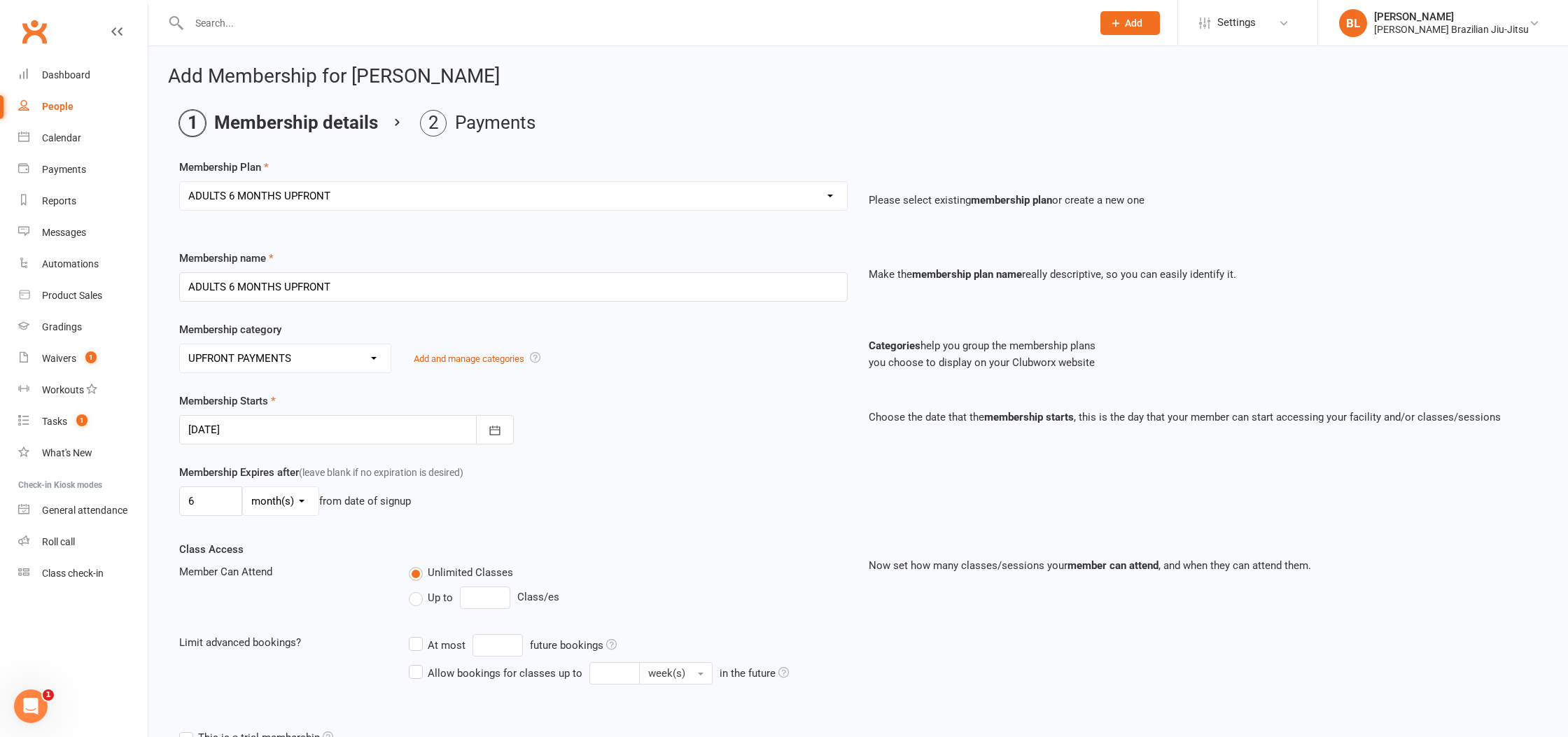
click at [627, 451] on div "Membership Starts [DATE] [DATE] Sun Mon Tue Wed Thu Fri Sat 31 27 28 29 30 31 0…" at bounding box center [858, 429] width 1379 height 72
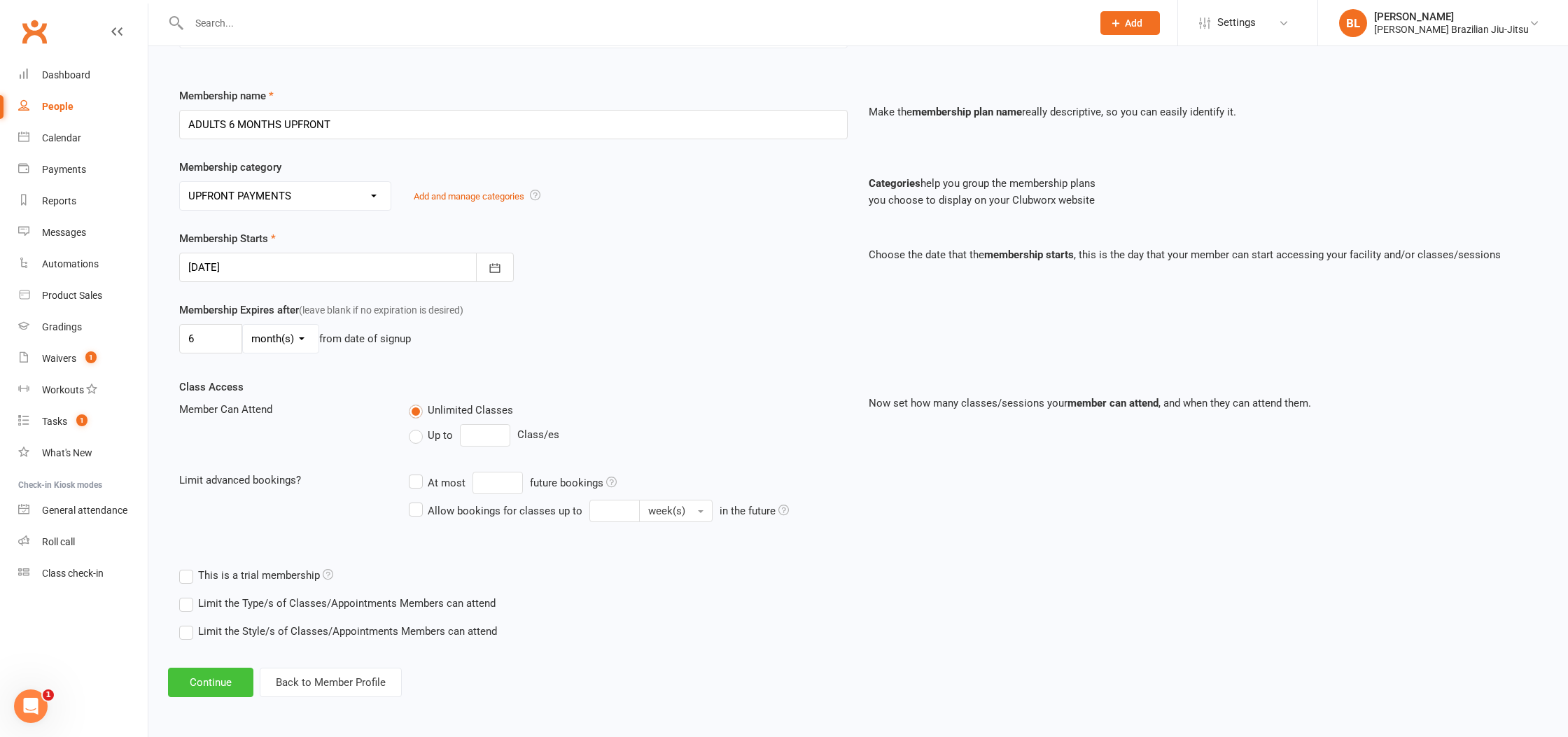
click at [186, 680] on button "Continue" at bounding box center [210, 681] width 85 height 29
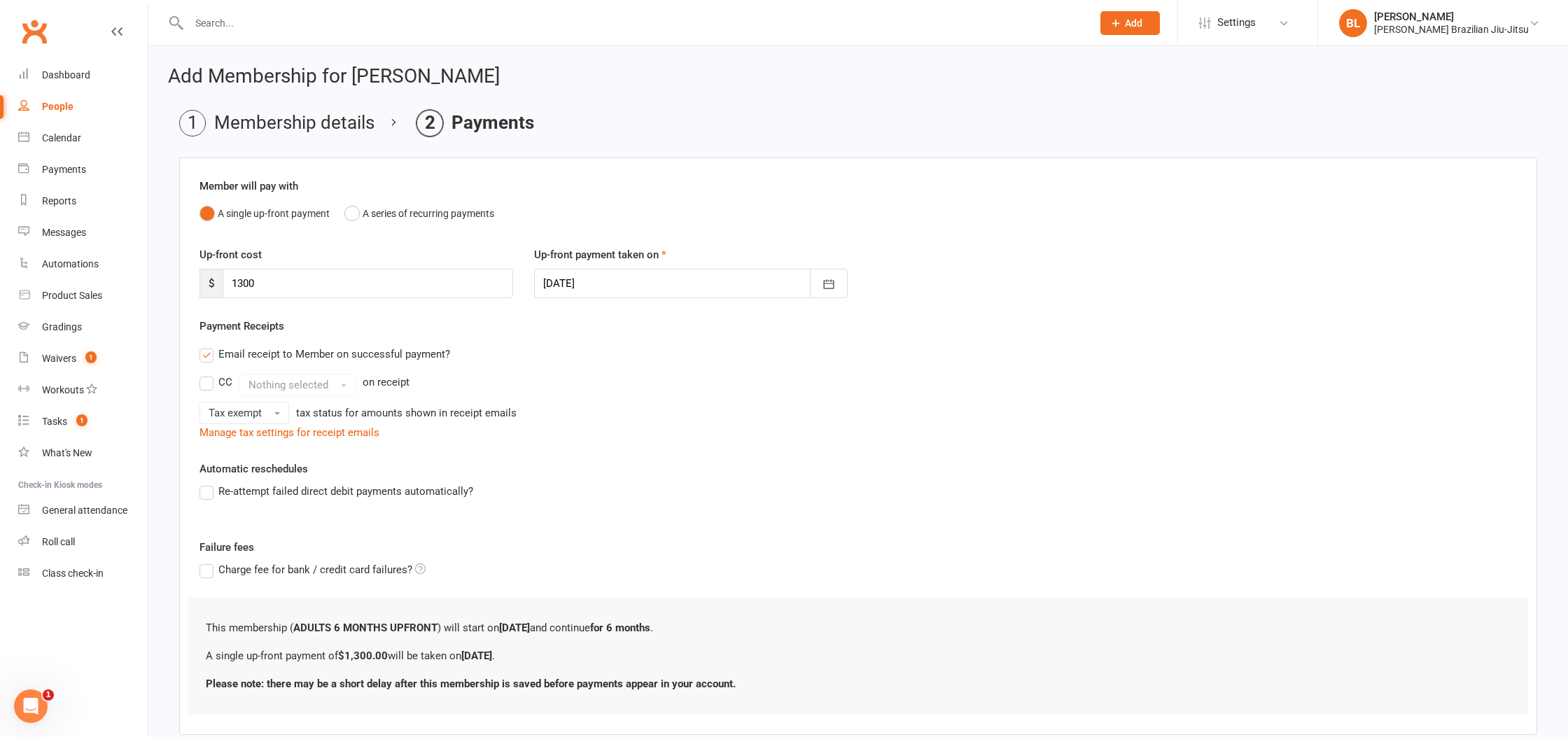
scroll to position [81, 0]
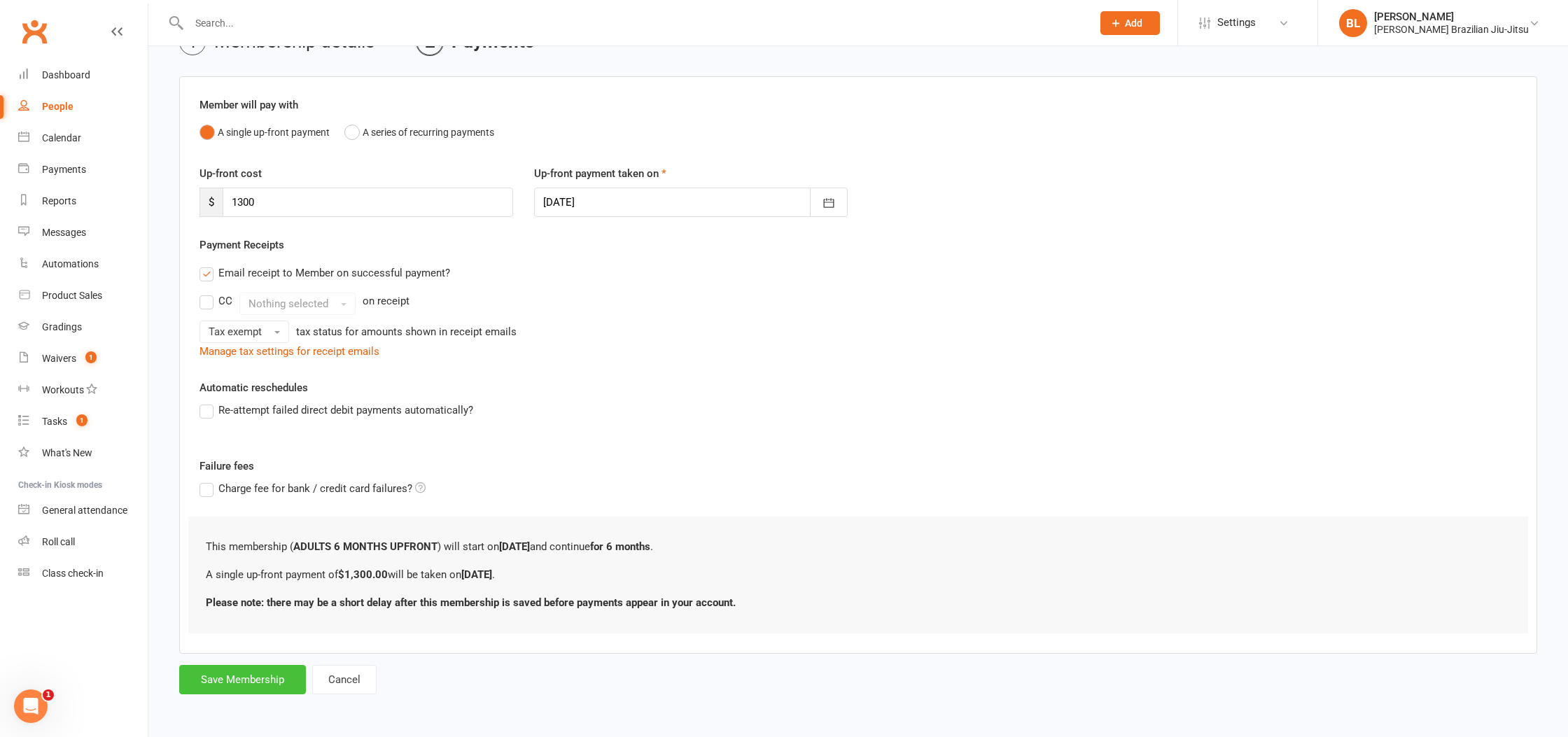
click at [220, 692] on button "Save Membership" at bounding box center [242, 679] width 126 height 29
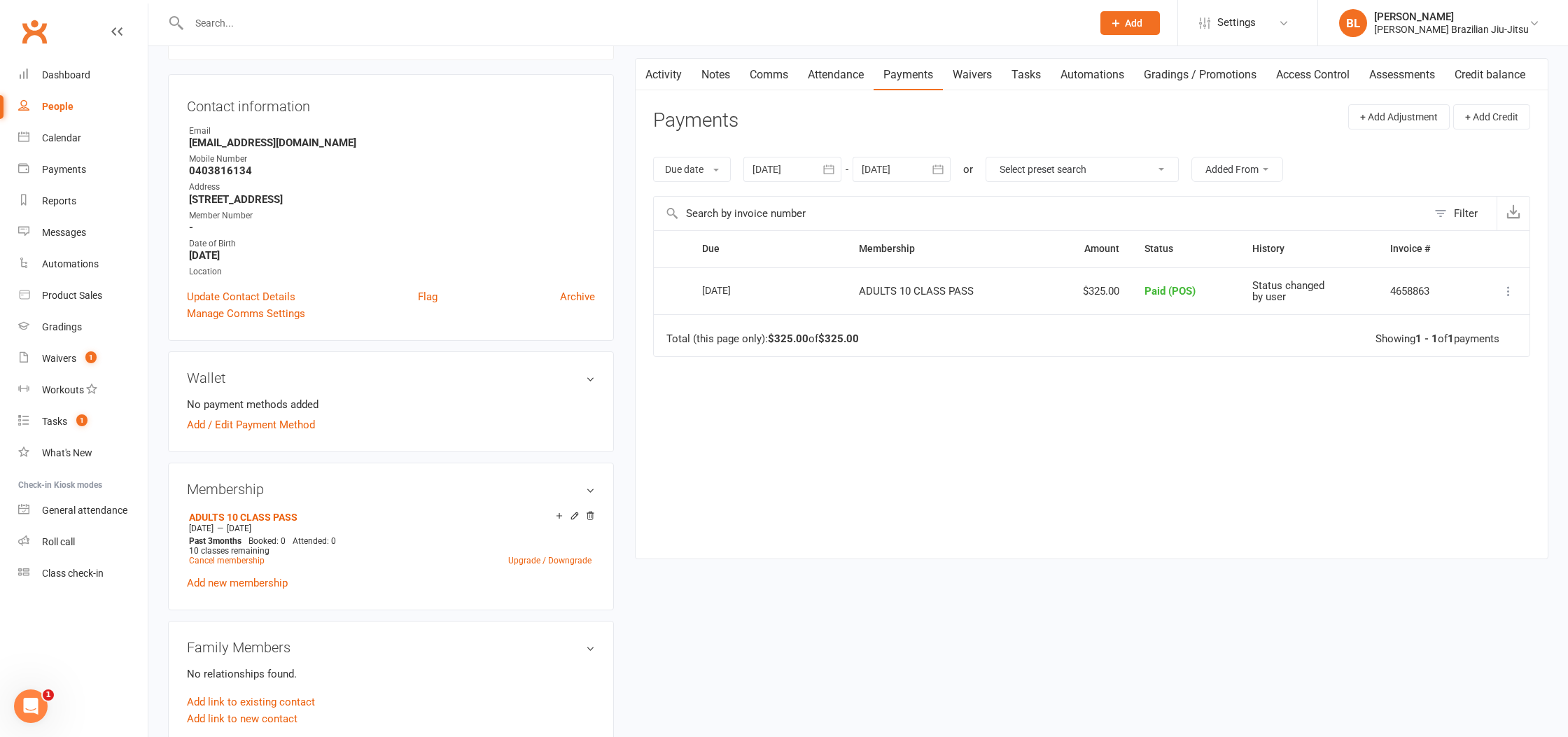
scroll to position [56, 0]
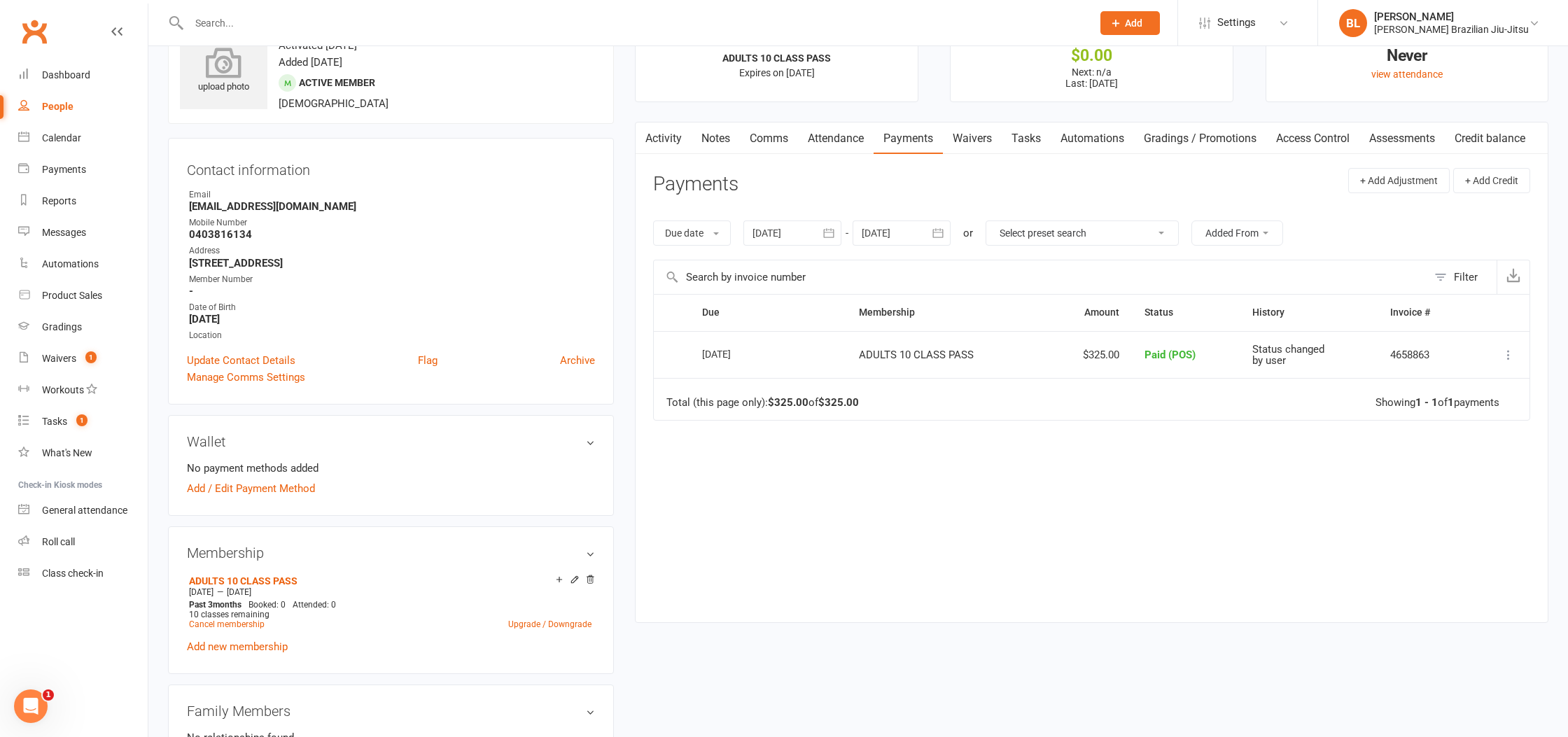
click at [220, 60] on icon at bounding box center [224, 62] width 96 height 31
click at [235, 67] on icon at bounding box center [224, 62] width 96 height 31
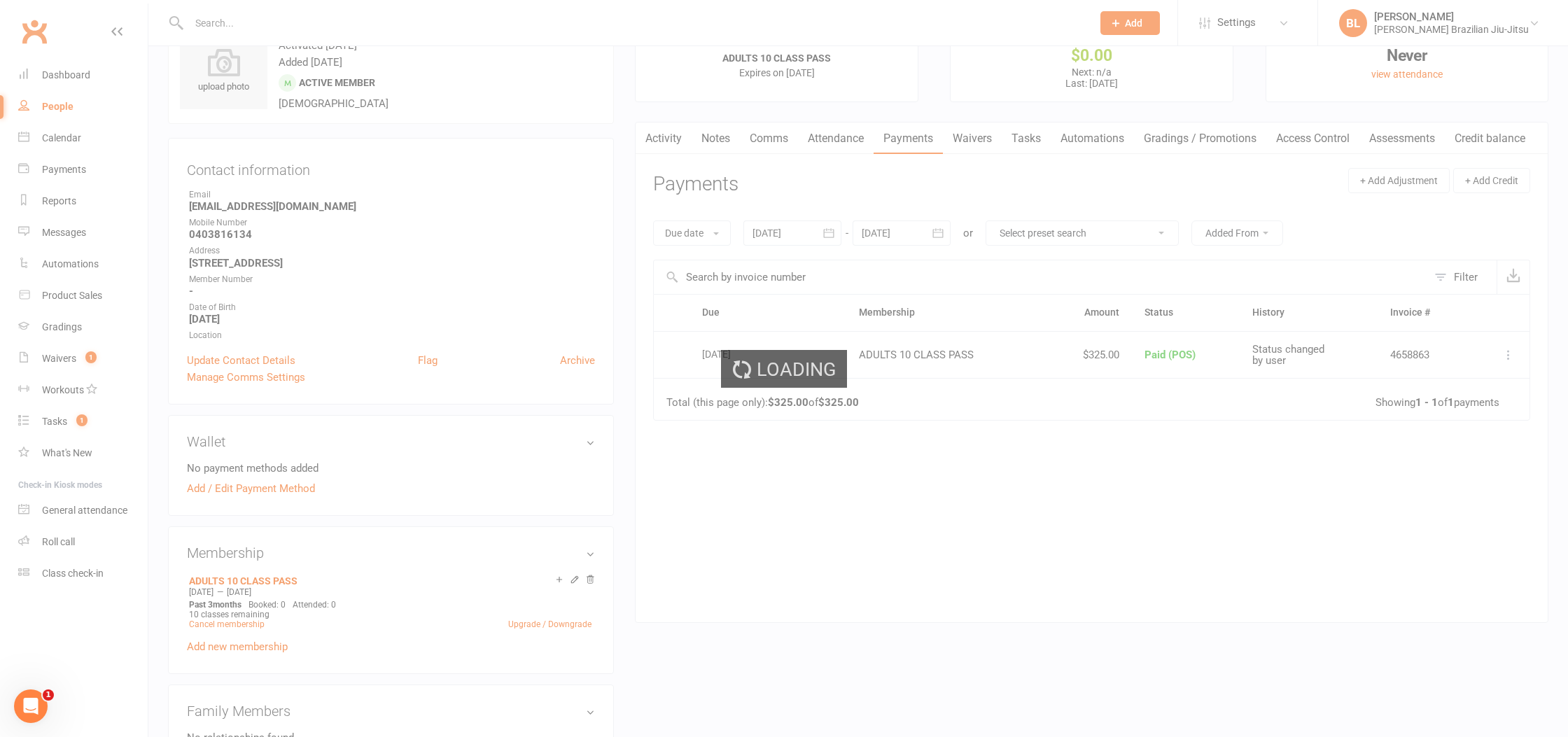
scroll to position [0, 0]
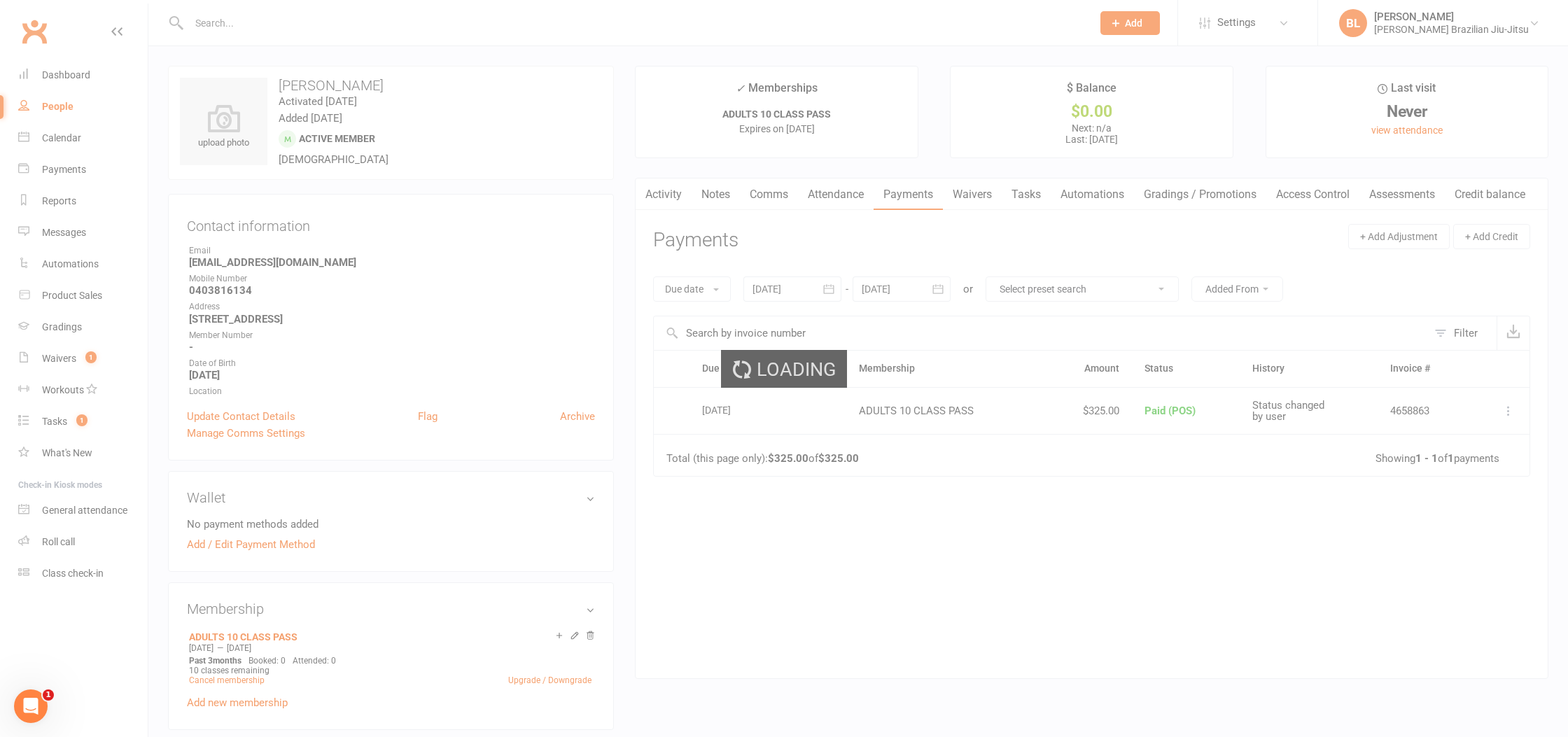
click at [375, 84] on div "Loading" at bounding box center [784, 368] width 1568 height 737
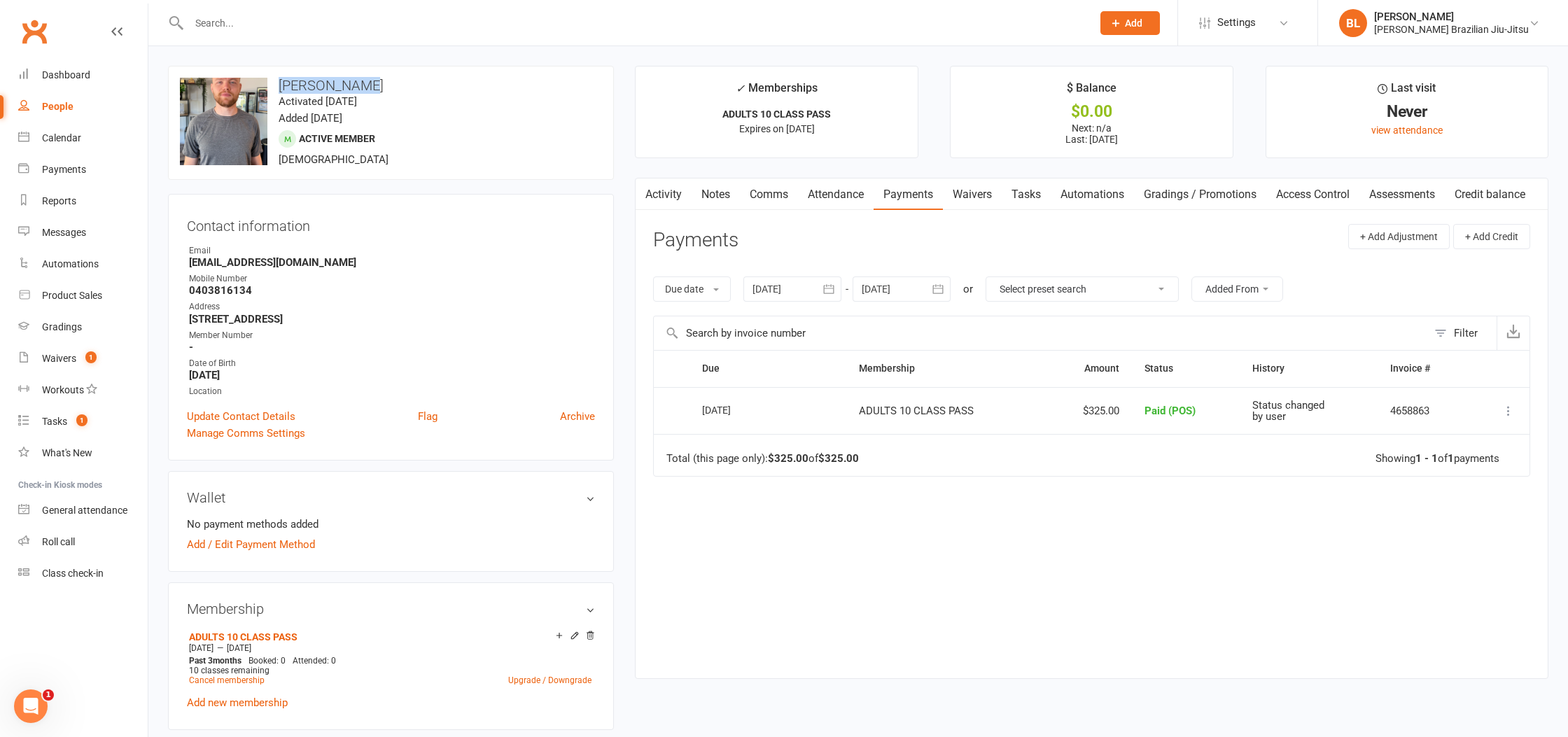
drag, startPoint x: 368, startPoint y: 87, endPoint x: 284, endPoint y: 88, distance: 84.0
click at [281, 90] on h3 "[PERSON_NAME]" at bounding box center [391, 85] width 422 height 15
copy h3 "[PERSON_NAME]"
drag, startPoint x: 62, startPoint y: 69, endPoint x: 156, endPoint y: 115, distance: 104.7
click at [62, 69] on div "Dashboard" at bounding box center [66, 75] width 49 height 11
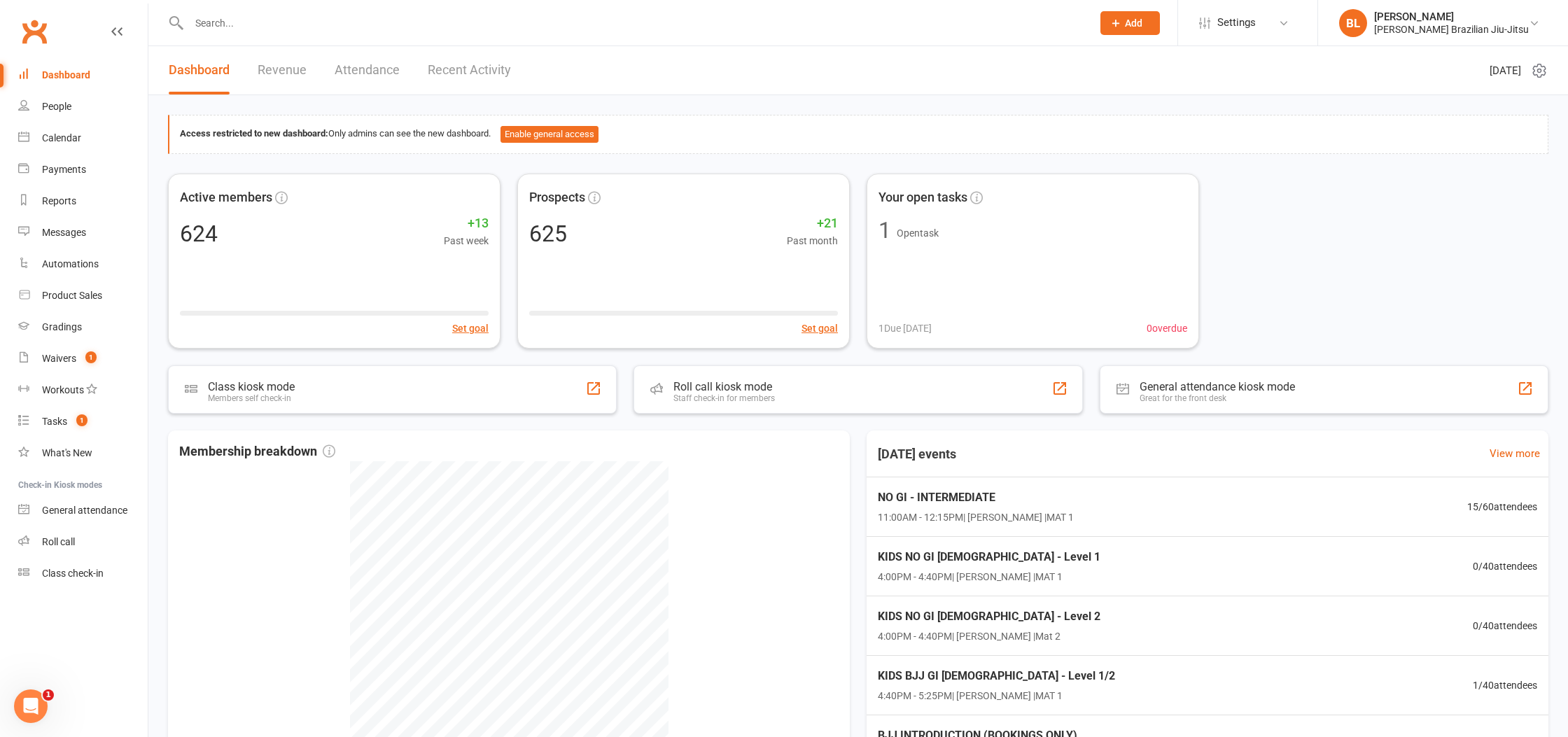
click at [49, 68] on link "Dashboard" at bounding box center [83, 76] width 130 height 32
